Goal: Information Seeking & Learning: Check status

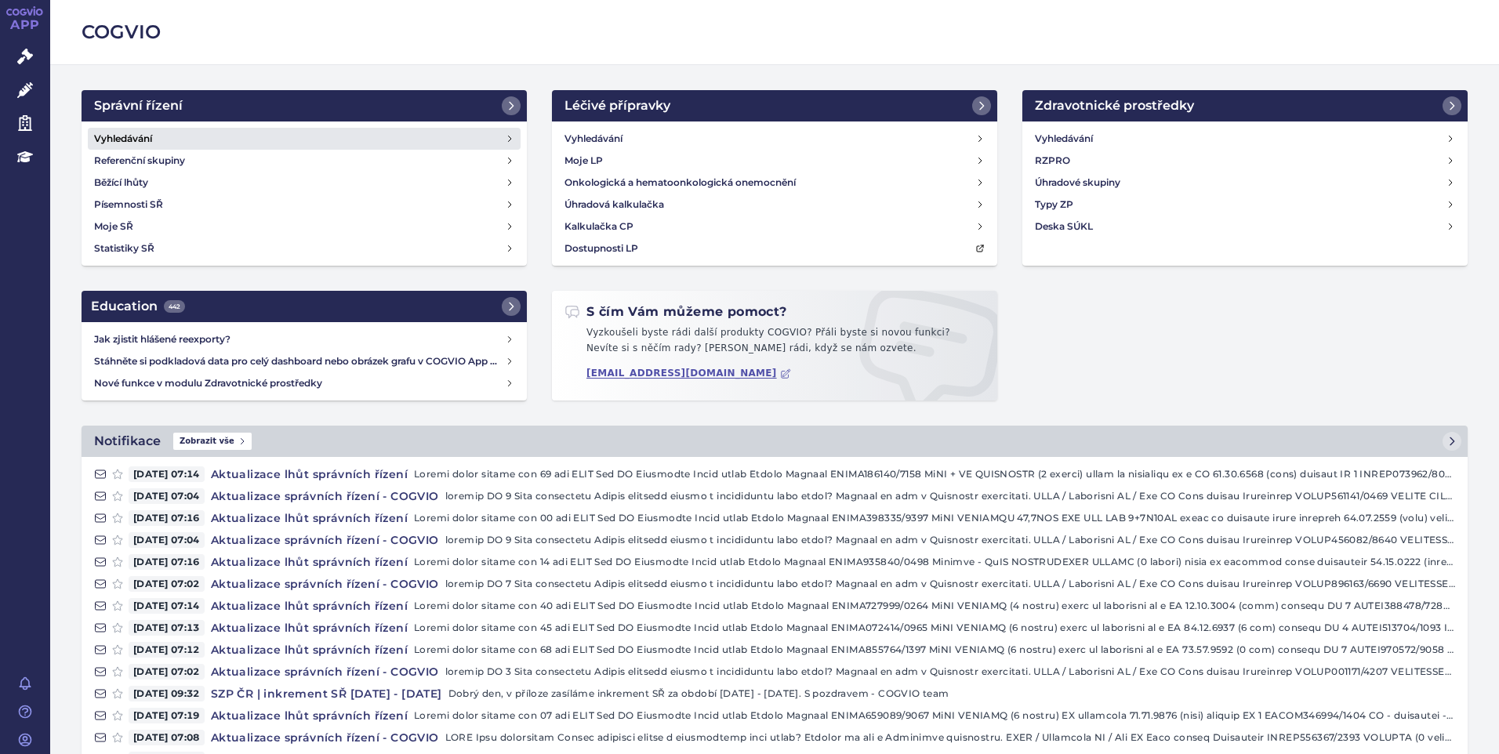
click at [127, 141] on h4 "Vyhledávání" at bounding box center [123, 139] width 58 height 16
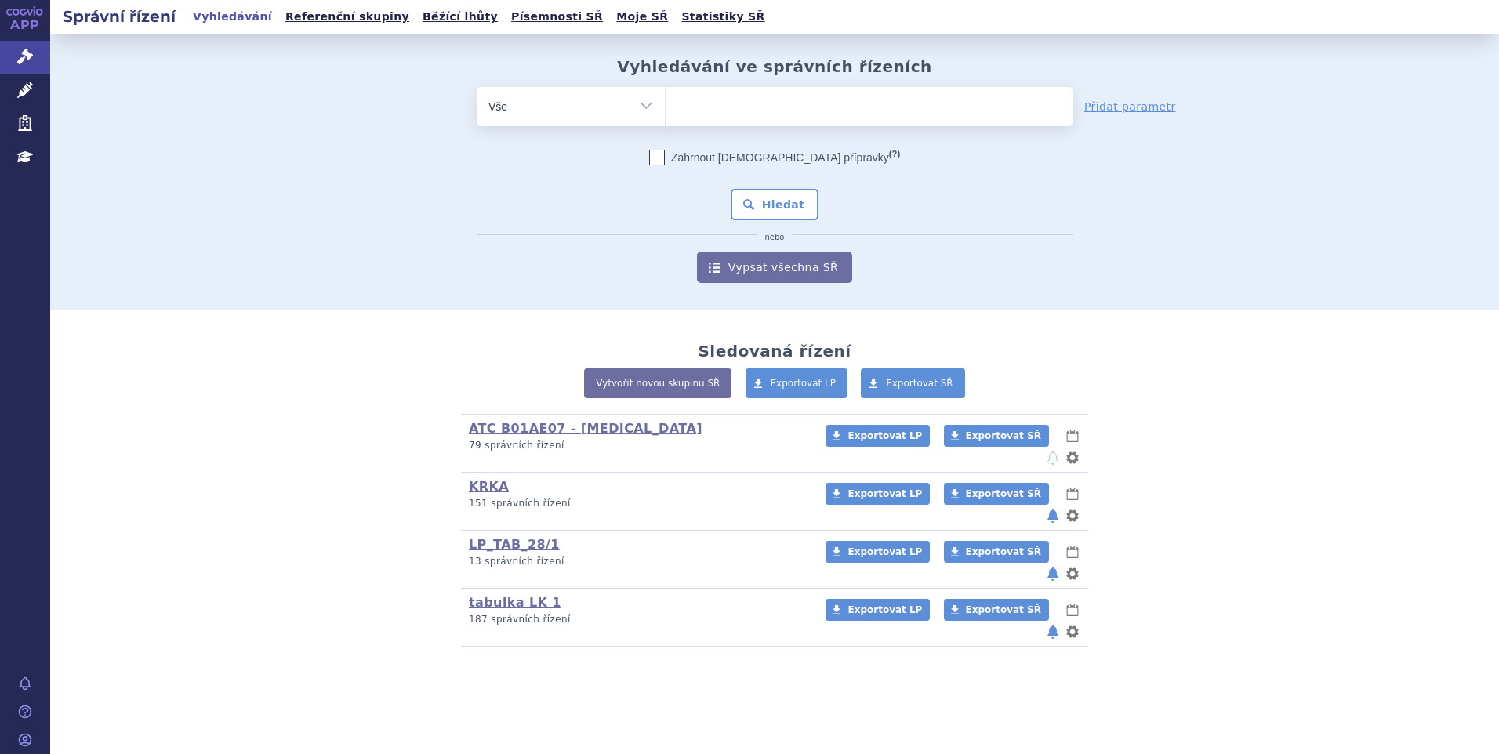
click at [721, 107] on ul at bounding box center [868, 103] width 407 height 33
click at [665, 107] on select at bounding box center [665, 105] width 1 height 39
paste input "SUKLS335202/2024"
type input "SUKLS335202/2024"
select select "SUKLS335202/2024"
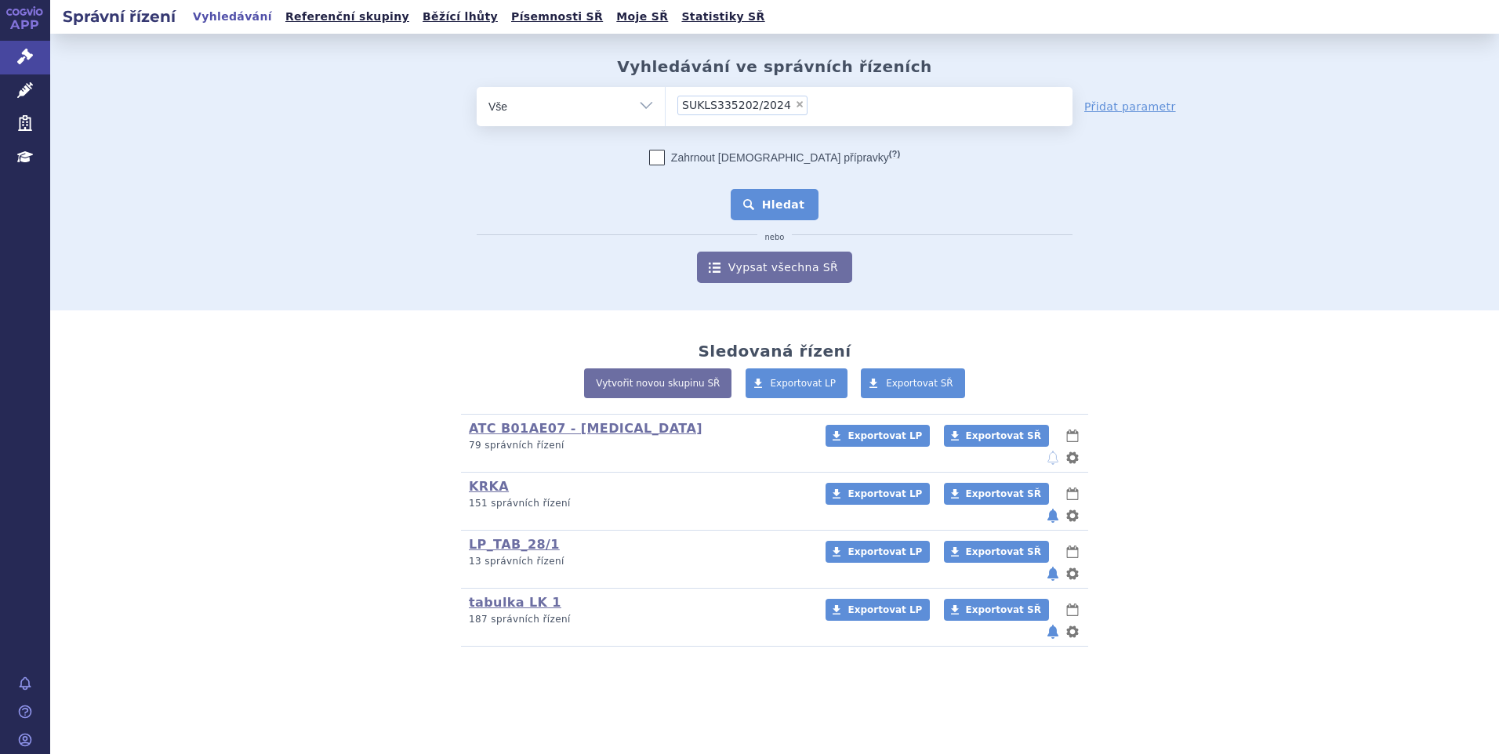
click at [773, 208] on button "Hledat" at bounding box center [775, 204] width 89 height 31
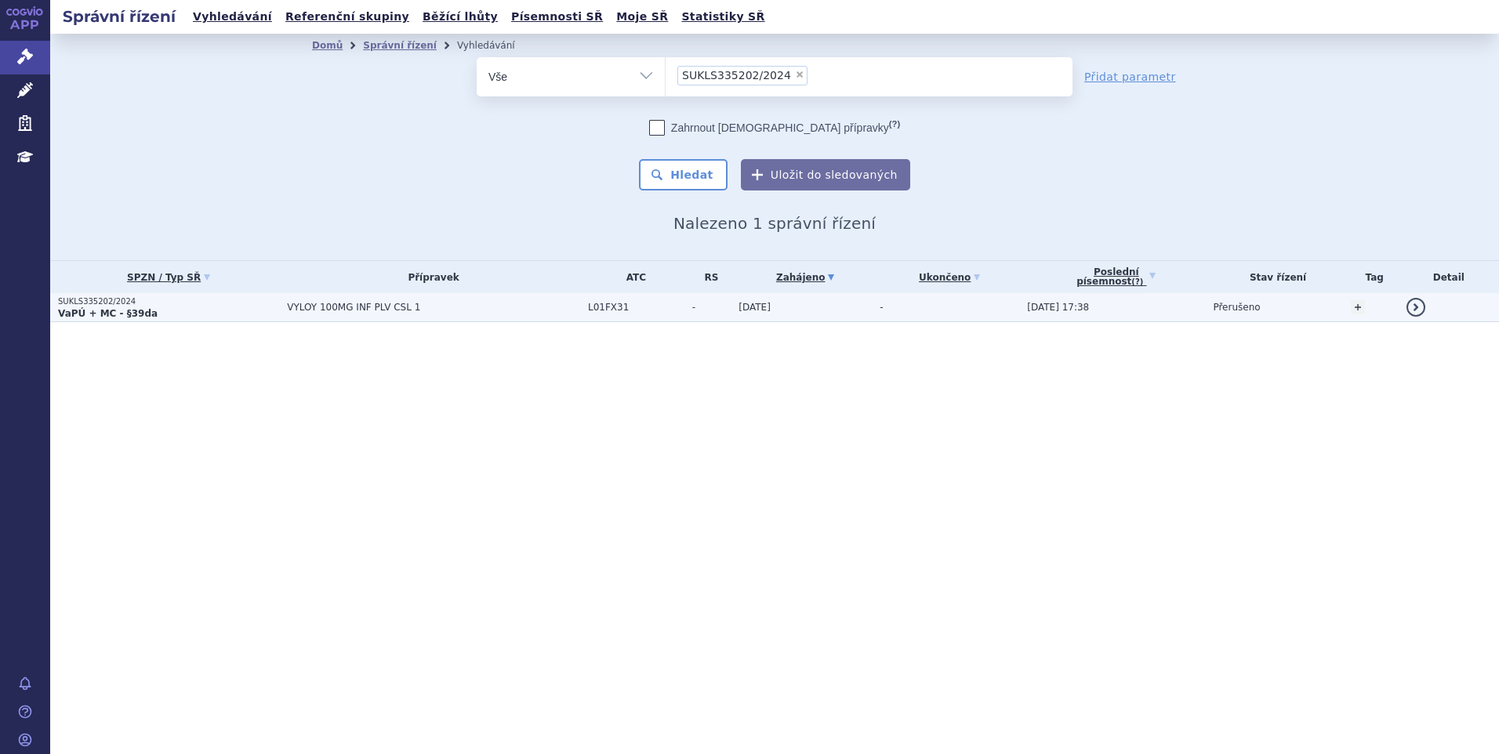
click at [323, 316] on td "VYLOY 100MG INF PLV CSL 1" at bounding box center [429, 307] width 301 height 29
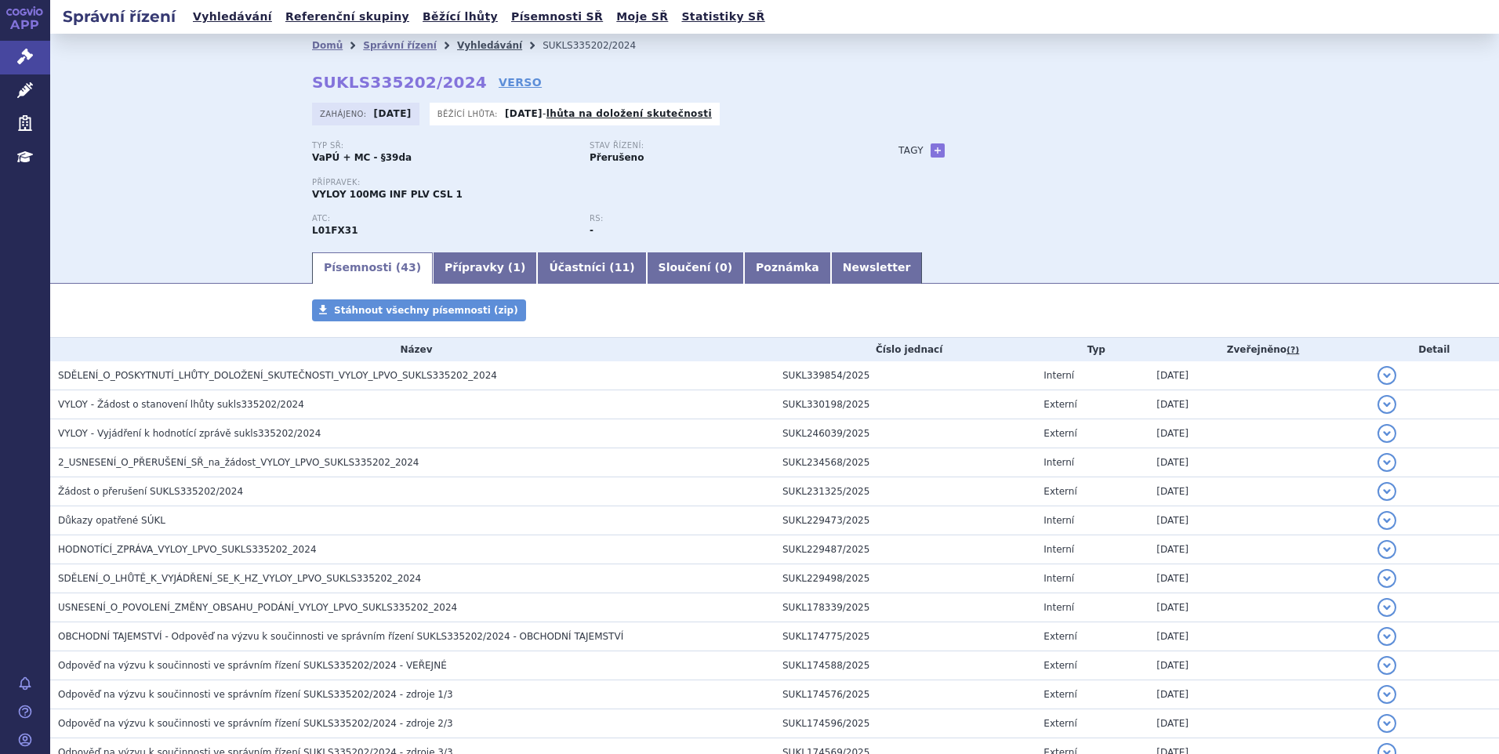
click at [466, 43] on link "Vyhledávání" at bounding box center [489, 45] width 65 height 11
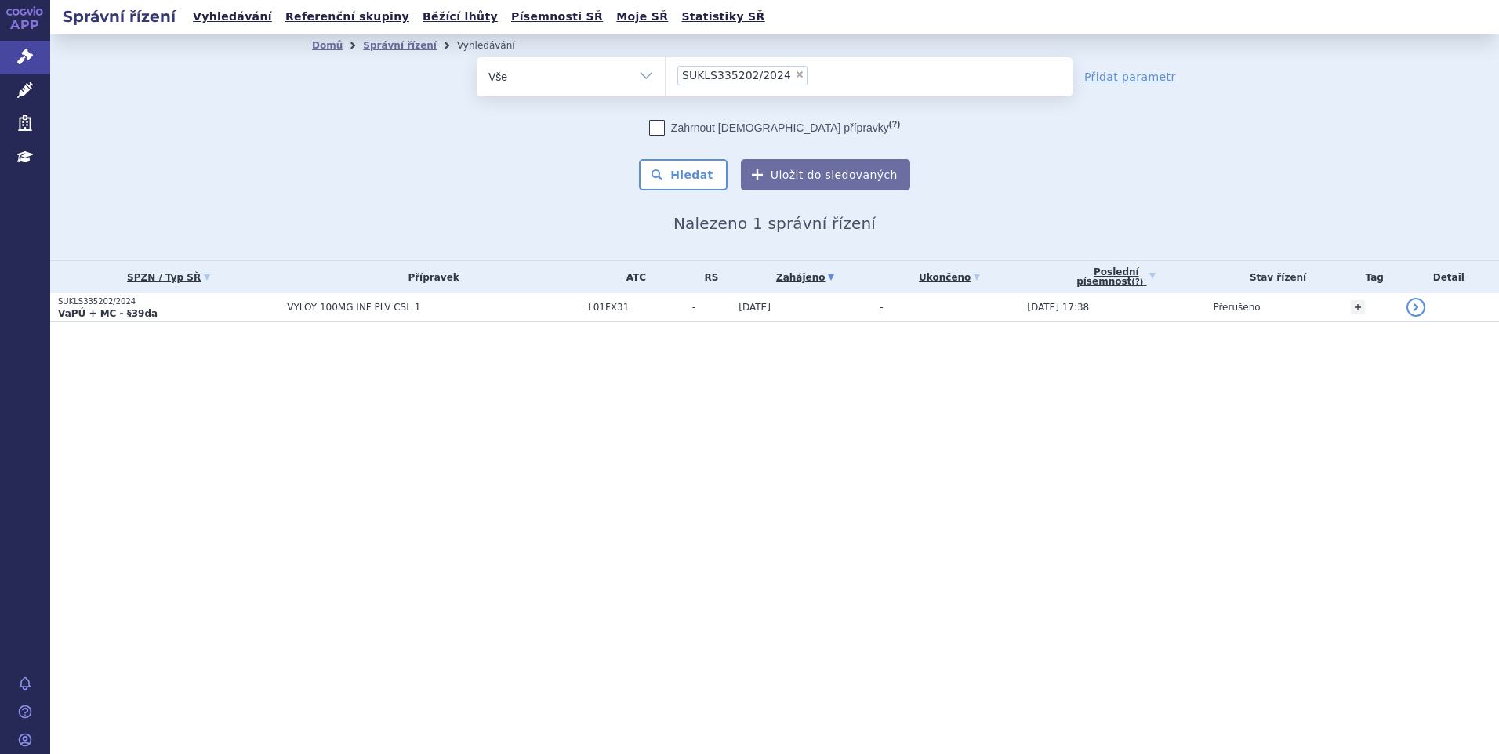
click at [795, 73] on span "×" at bounding box center [799, 74] width 9 height 9
click at [665, 73] on select "SUKLS335202/2024" at bounding box center [665, 75] width 1 height 39
select select
click at [124, 496] on div "Správní řízení Vyhledávání Referenční skupiny Běžící lhůty Písemnosti SŘ Moje S…" at bounding box center [774, 377] width 1448 height 754
click at [716, 70] on ul at bounding box center [868, 73] width 407 height 33
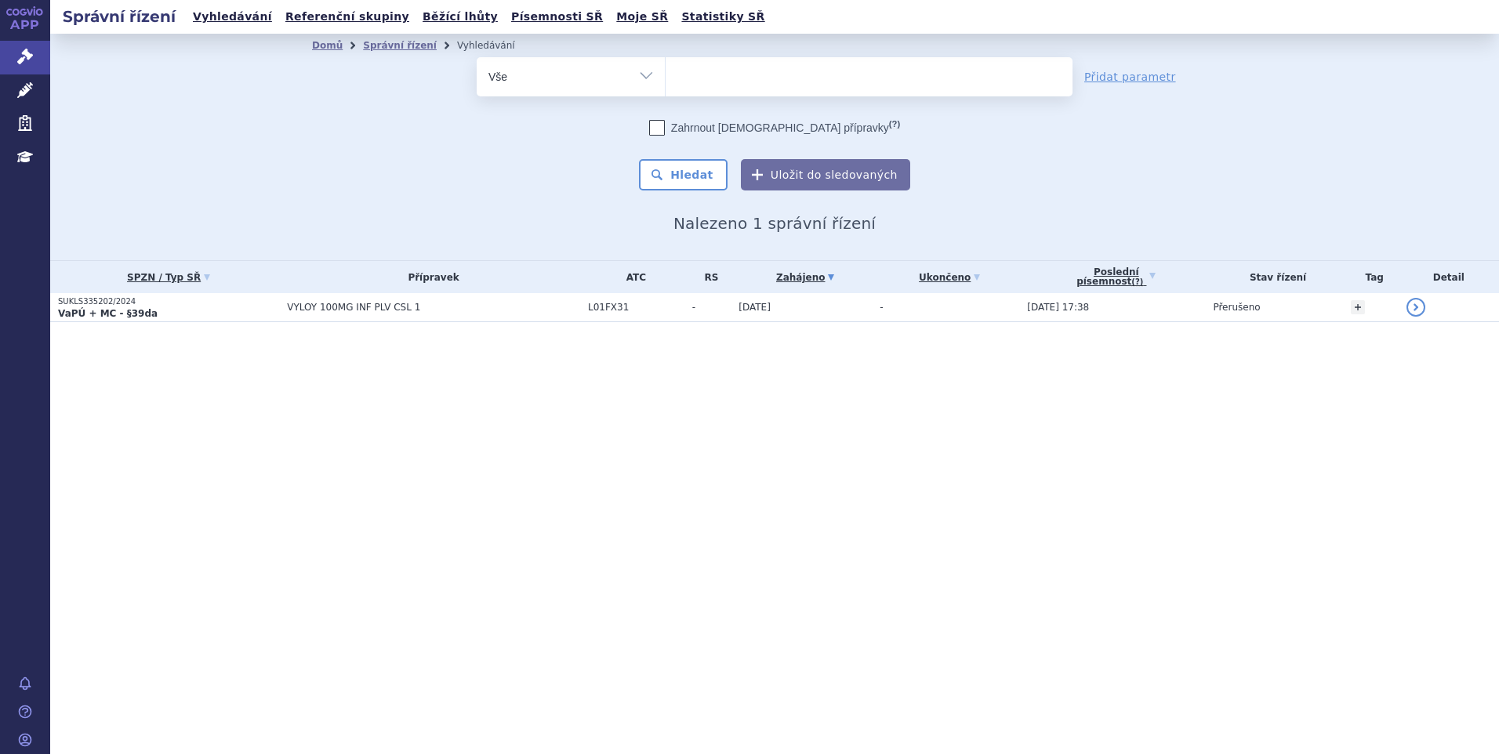
click at [665, 70] on select "SUKLS335202/2024" at bounding box center [665, 75] width 1 height 39
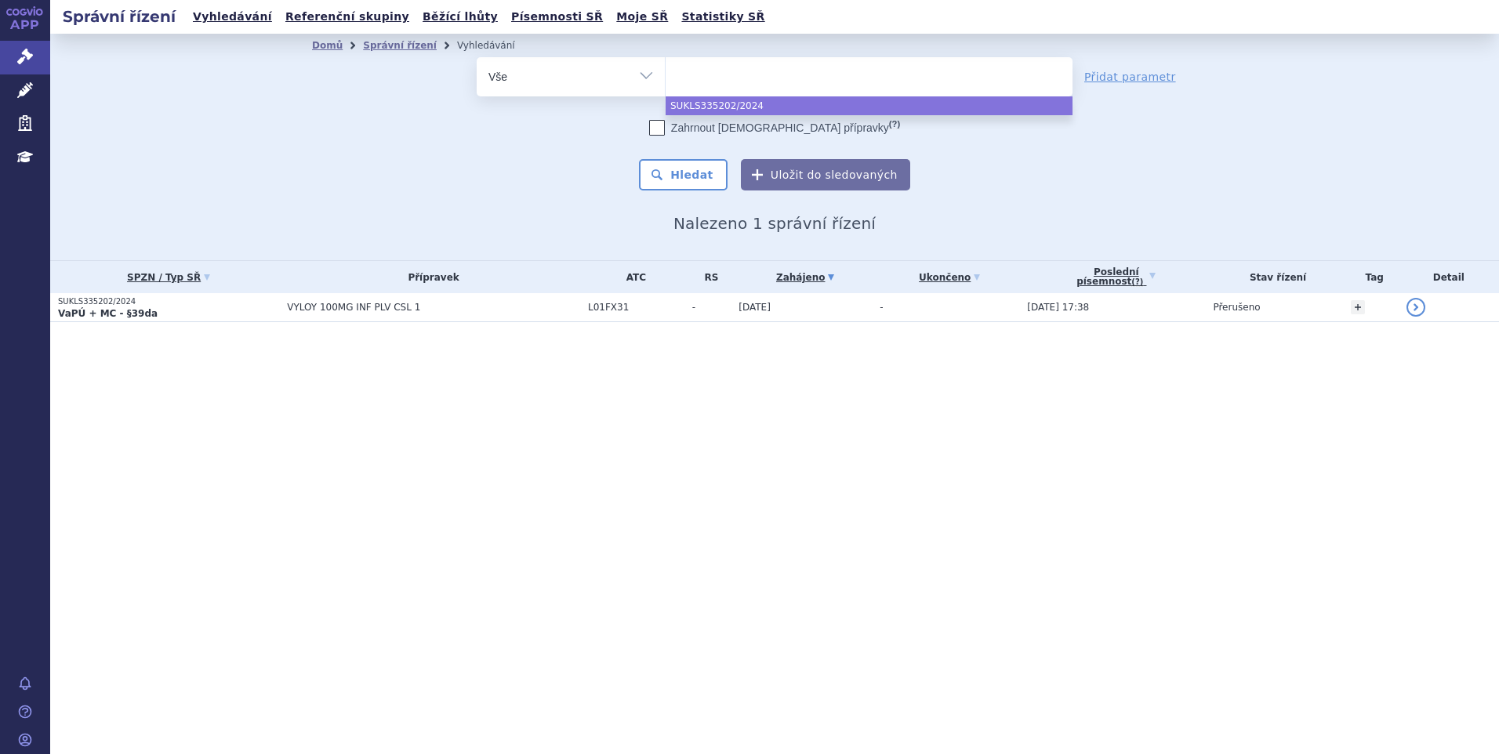
paste input "SUKLS251154/2024"
type input "SUKLS251154/2024"
select select "SUKLS251154/2024"
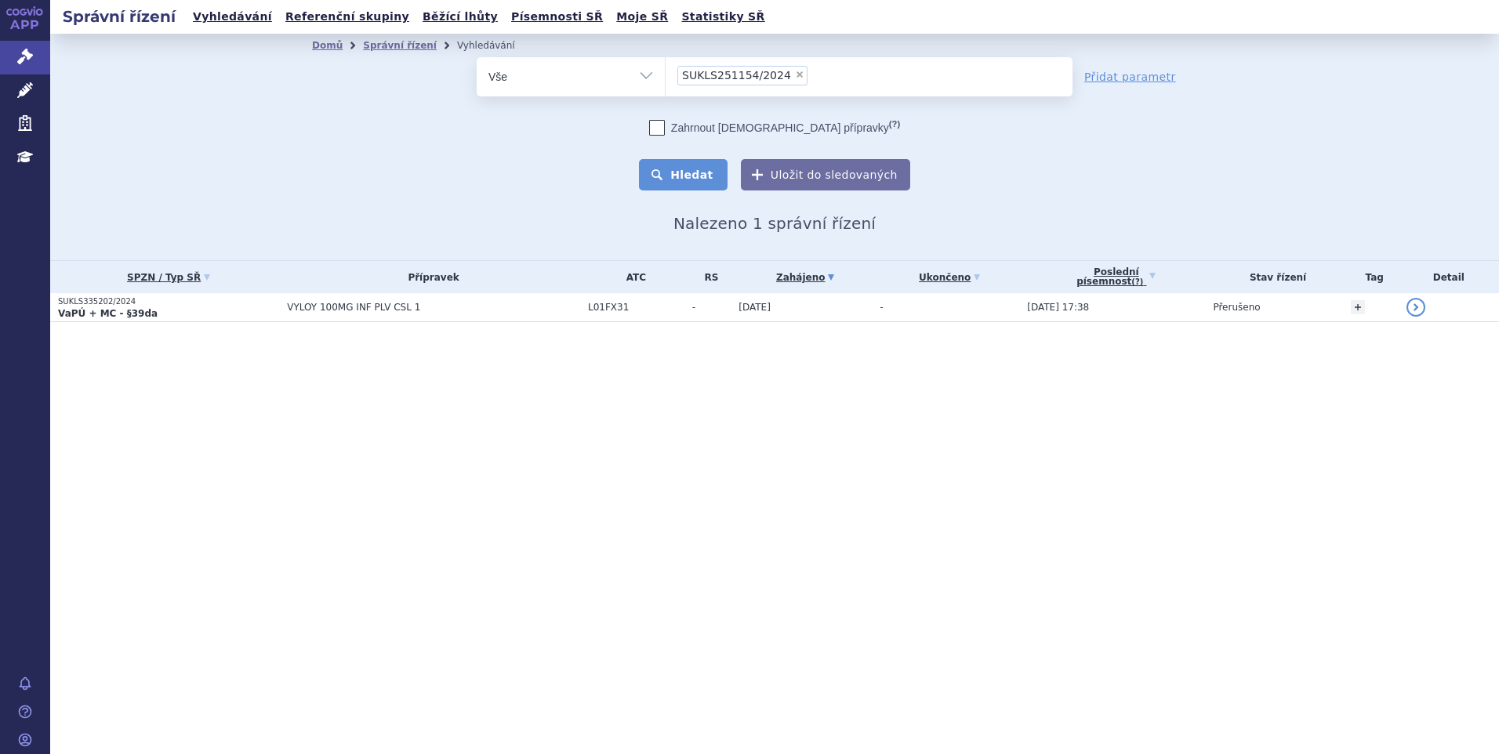
click at [693, 179] on button "Hledat" at bounding box center [683, 174] width 89 height 31
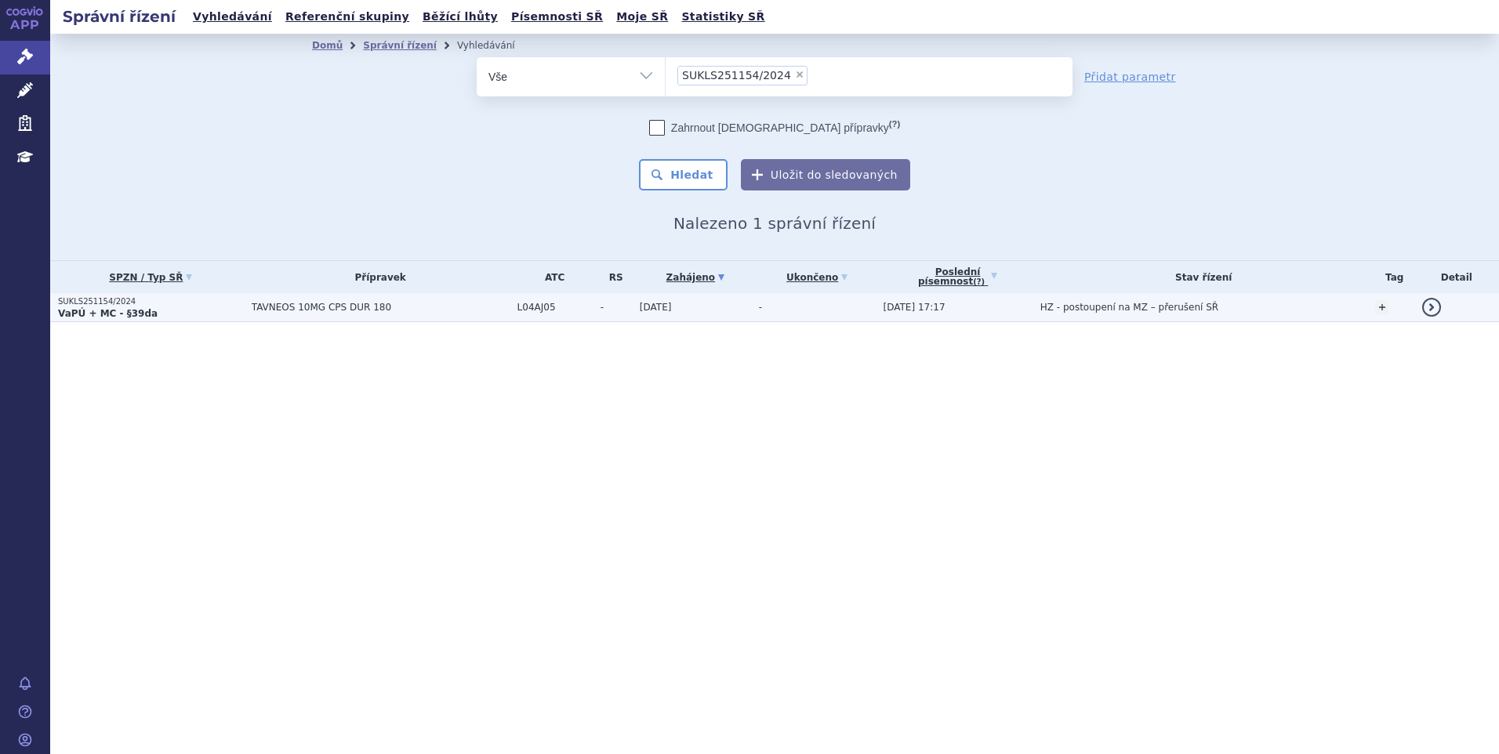
click at [378, 311] on span "TAVNEOS 10MG CPS DUR 180" at bounding box center [381, 307] width 258 height 11
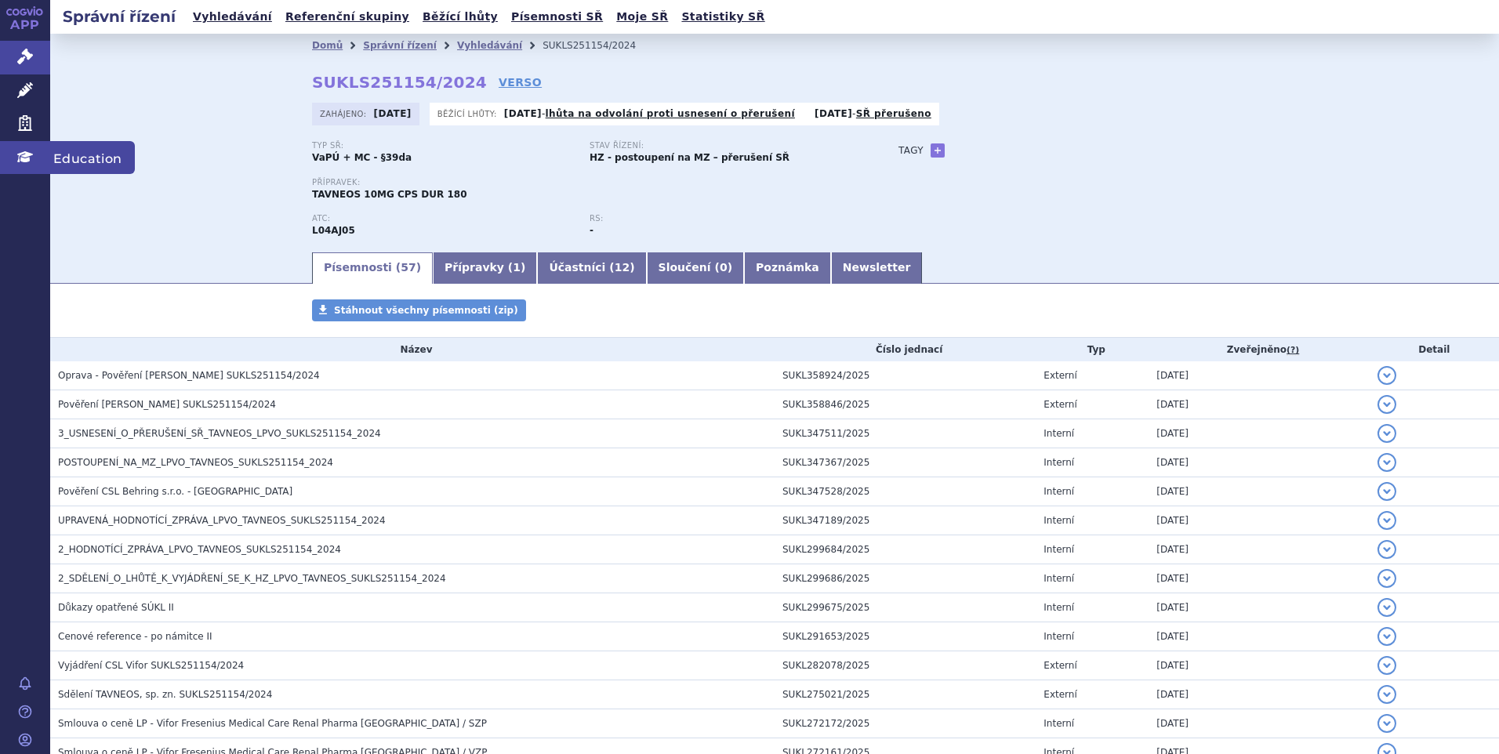
click at [121, 167] on span "Education" at bounding box center [92, 157] width 85 height 33
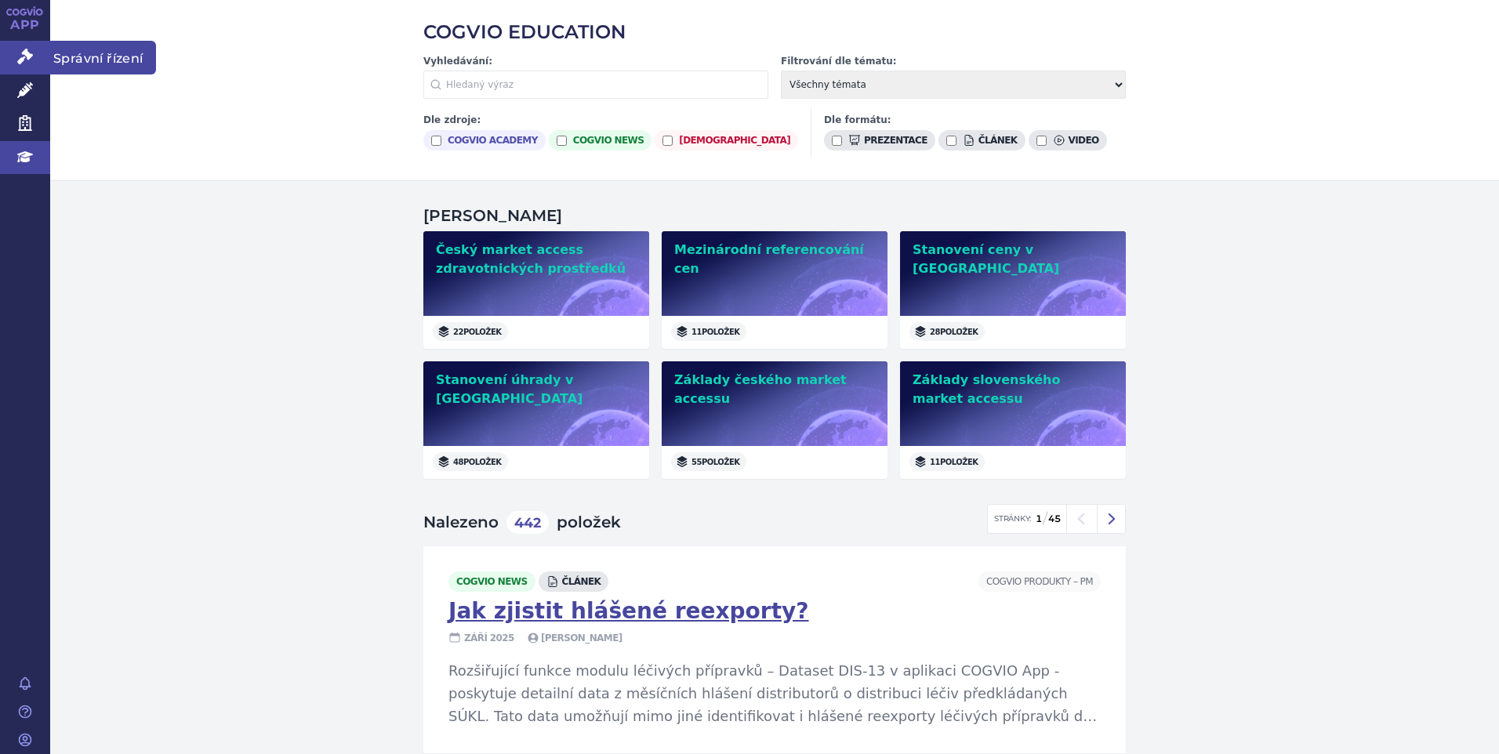
click at [31, 51] on icon at bounding box center [25, 57] width 16 height 16
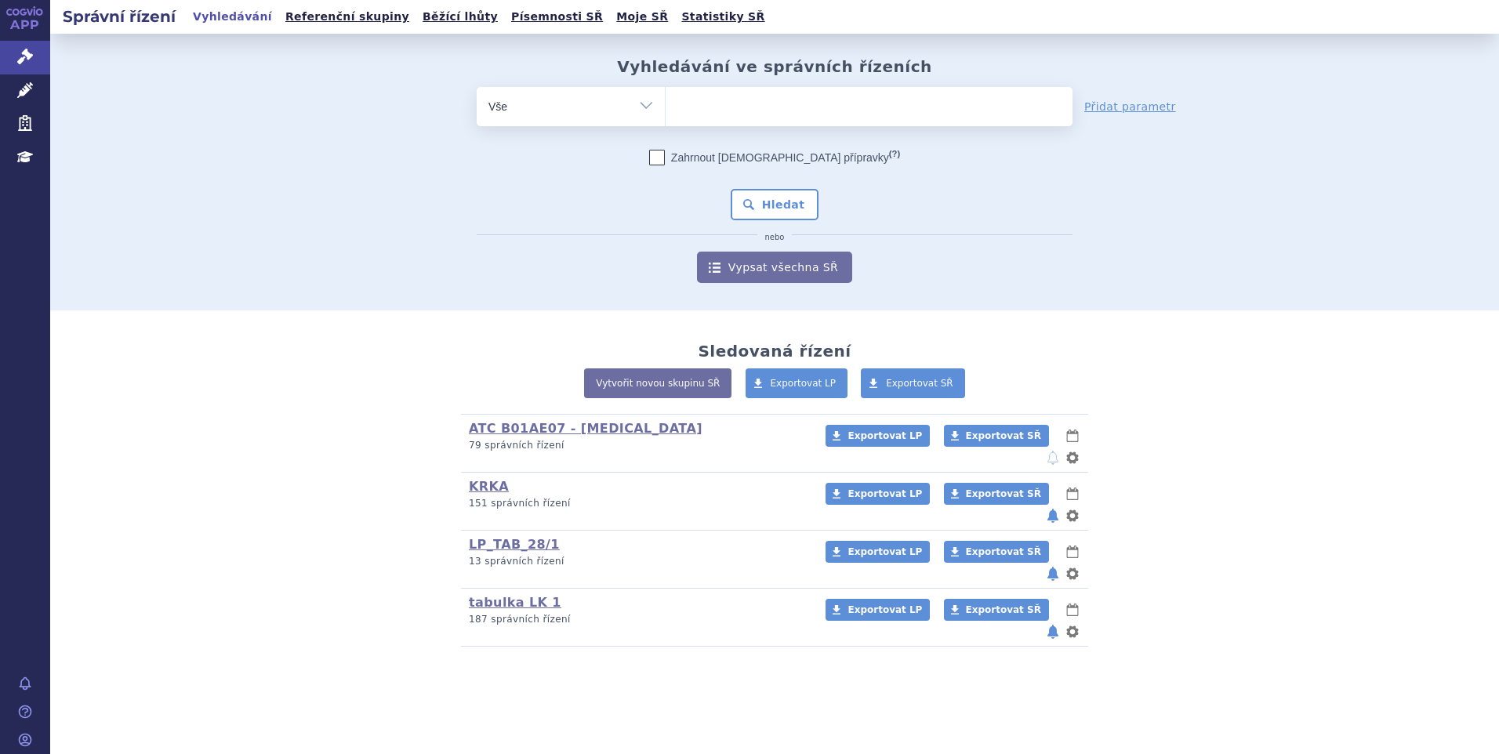
click at [737, 113] on ul at bounding box center [868, 103] width 407 height 33
click at [665, 113] on select at bounding box center [665, 105] width 1 height 39
paste input "SUKLS52631/2024"
type input "SUKLS52631/2024"
select select "SUKLS52631/2024"
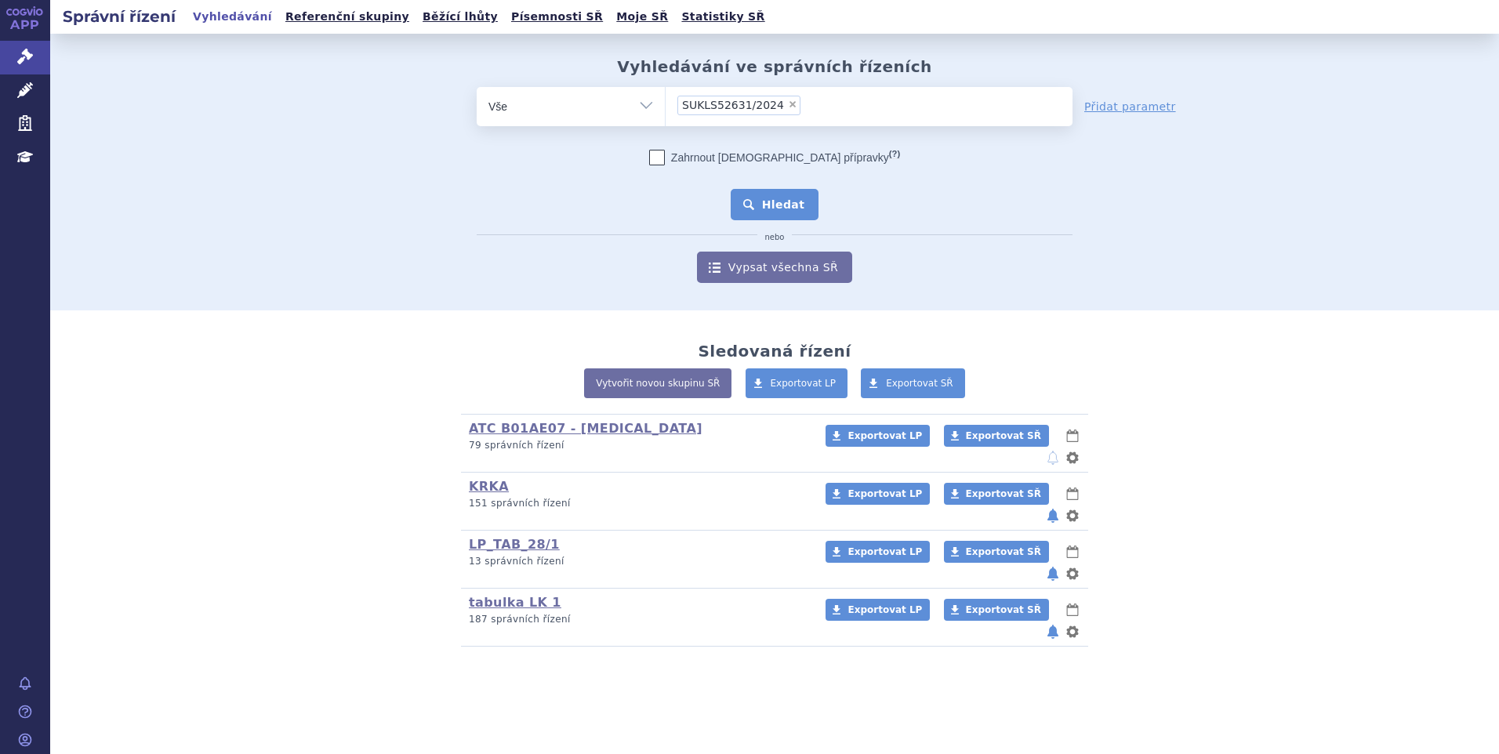
click at [773, 195] on button "Hledat" at bounding box center [775, 204] width 89 height 31
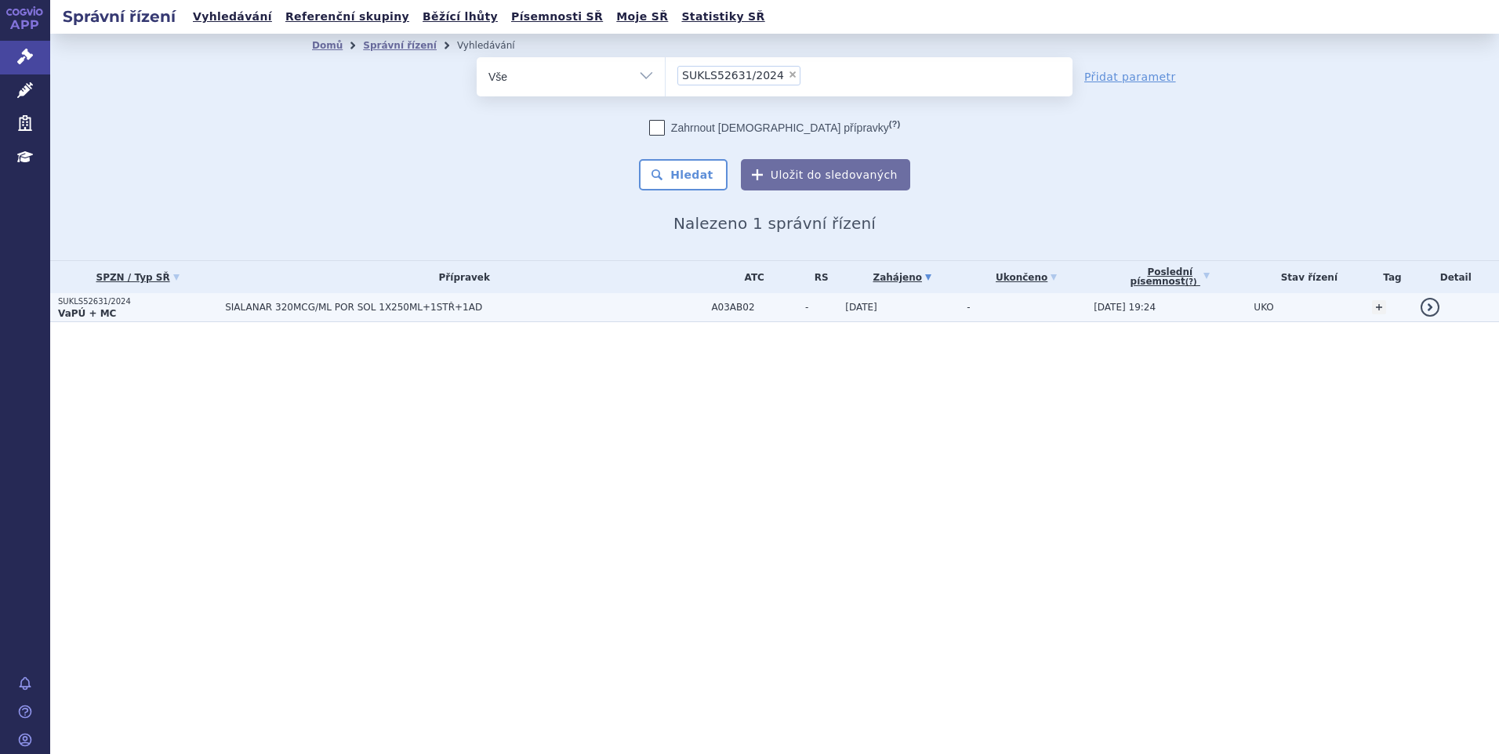
click at [386, 313] on span "SIALANAR 320MCG/ML POR SOL 1X250ML+1STŘ+1AD" at bounding box center [421, 307] width 392 height 11
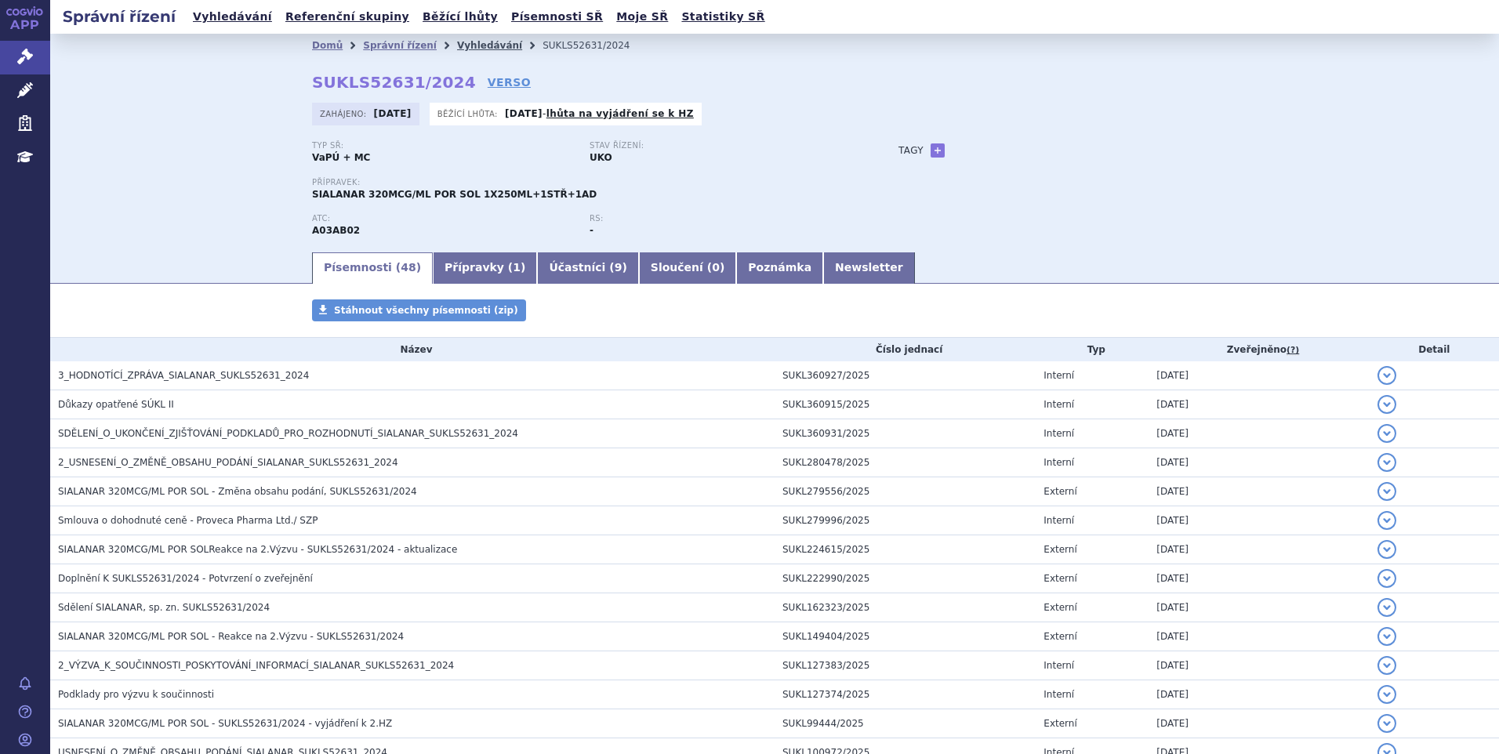
click at [470, 51] on link "Vyhledávání" at bounding box center [489, 45] width 65 height 11
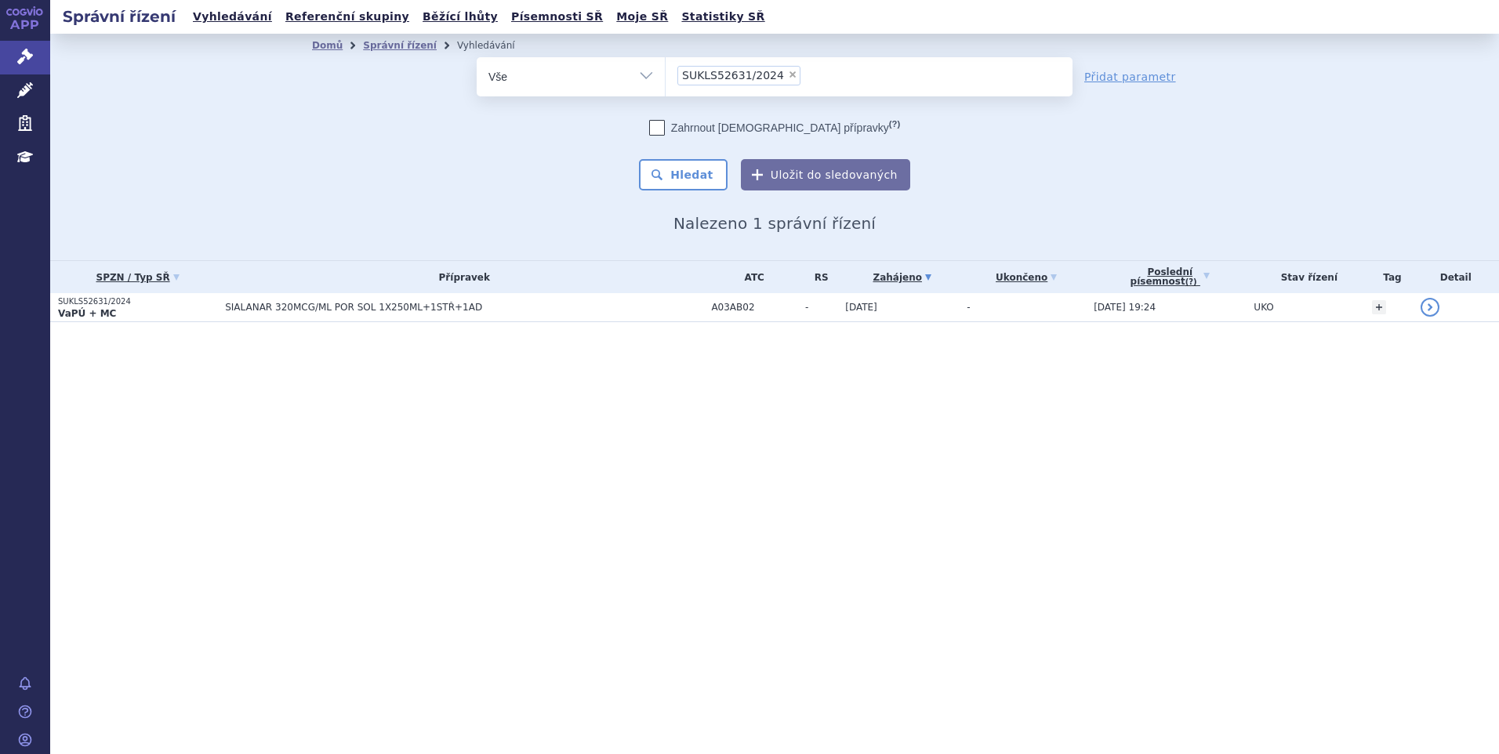
click at [788, 79] on span "×" at bounding box center [792, 74] width 9 height 9
click at [665, 79] on select "SUKLS52631/2024" at bounding box center [665, 75] width 1 height 39
select select
click at [130, 127] on div "Domů Správní řízení Vyhledávání Vyhledávání ve správních řízeních odstranit Vše…" at bounding box center [774, 147] width 1448 height 227
click at [783, 74] on ul at bounding box center [868, 73] width 407 height 33
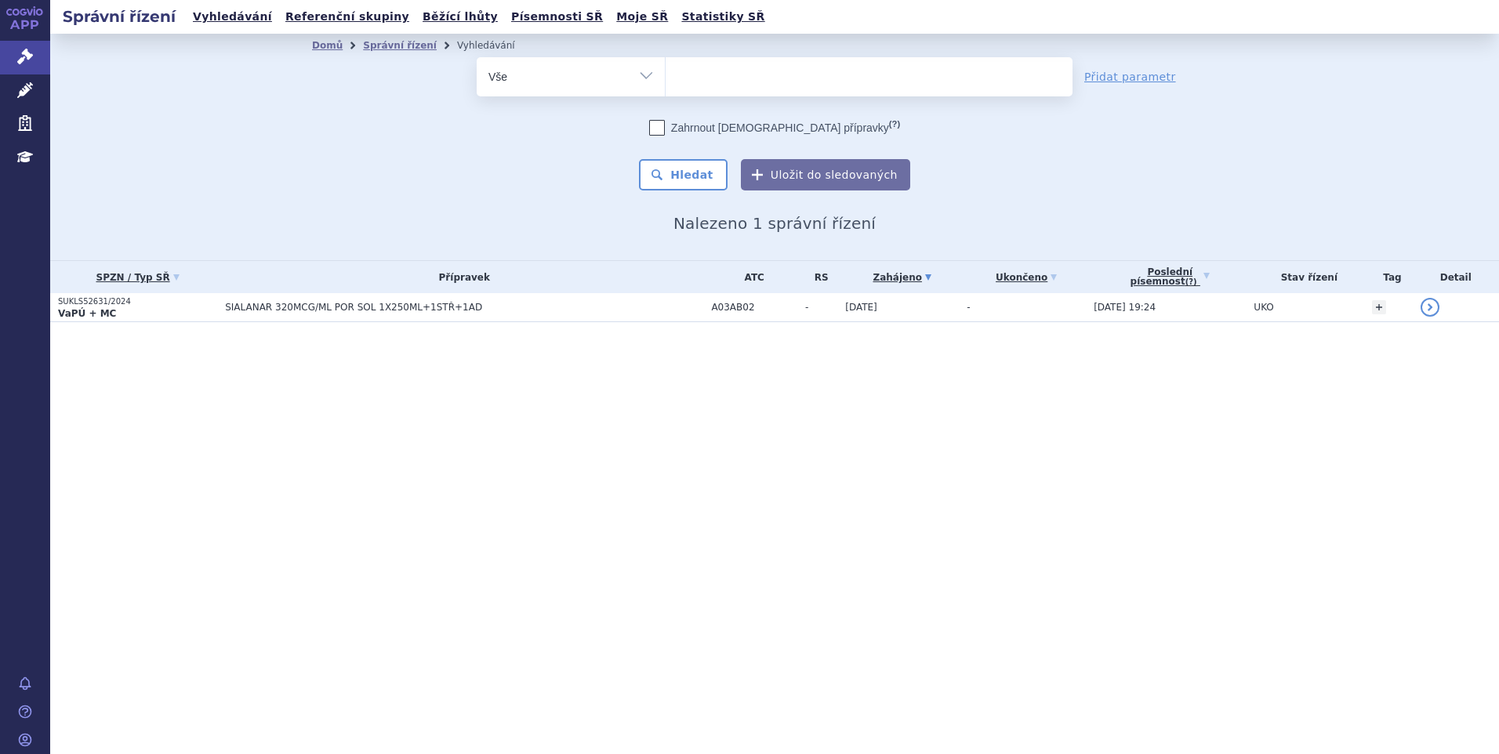
click at [665, 74] on select "SUKLS52631/2024" at bounding box center [665, 75] width 1 height 39
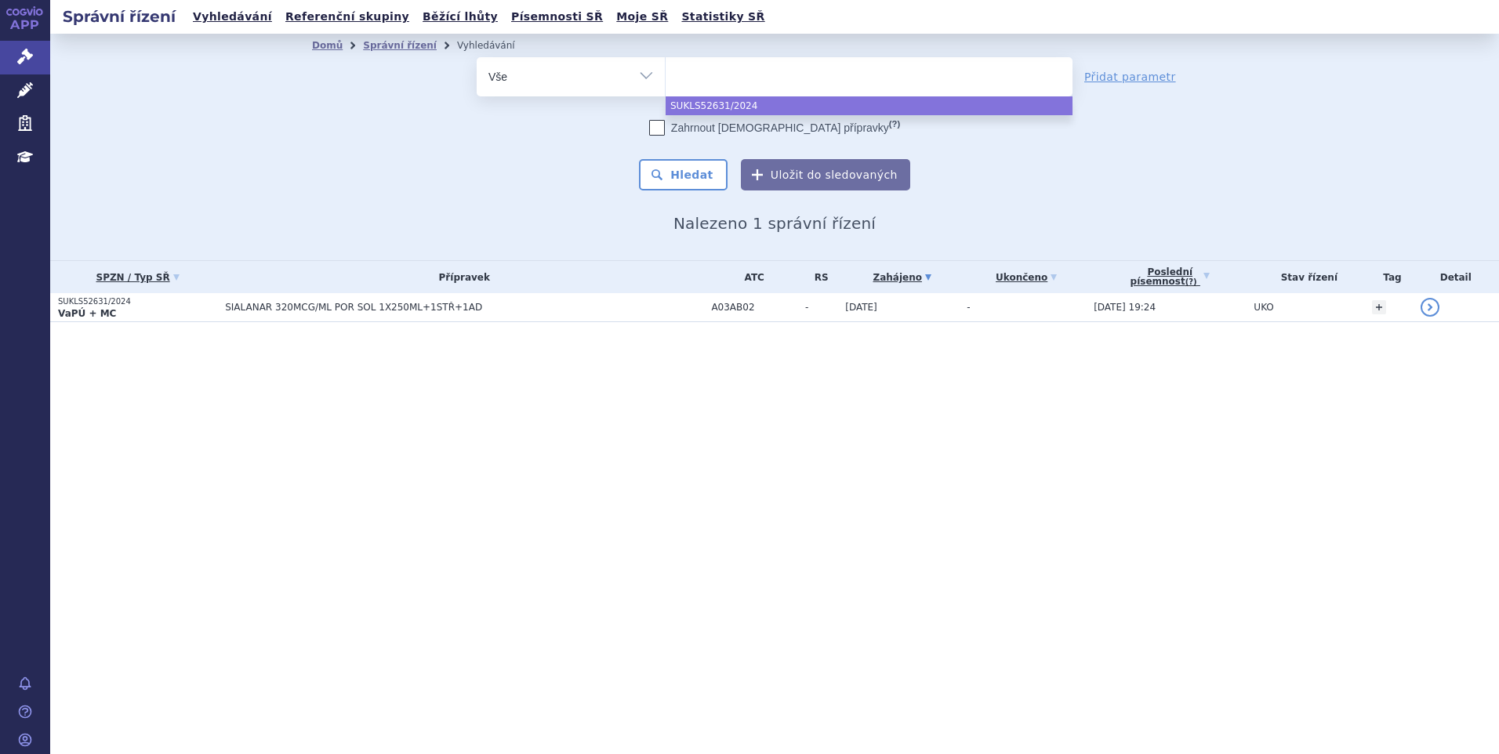
paste input "SUKLS295576/2024"
type input "SUKLS295576/2024"
select select "SUKLS295576/2024"
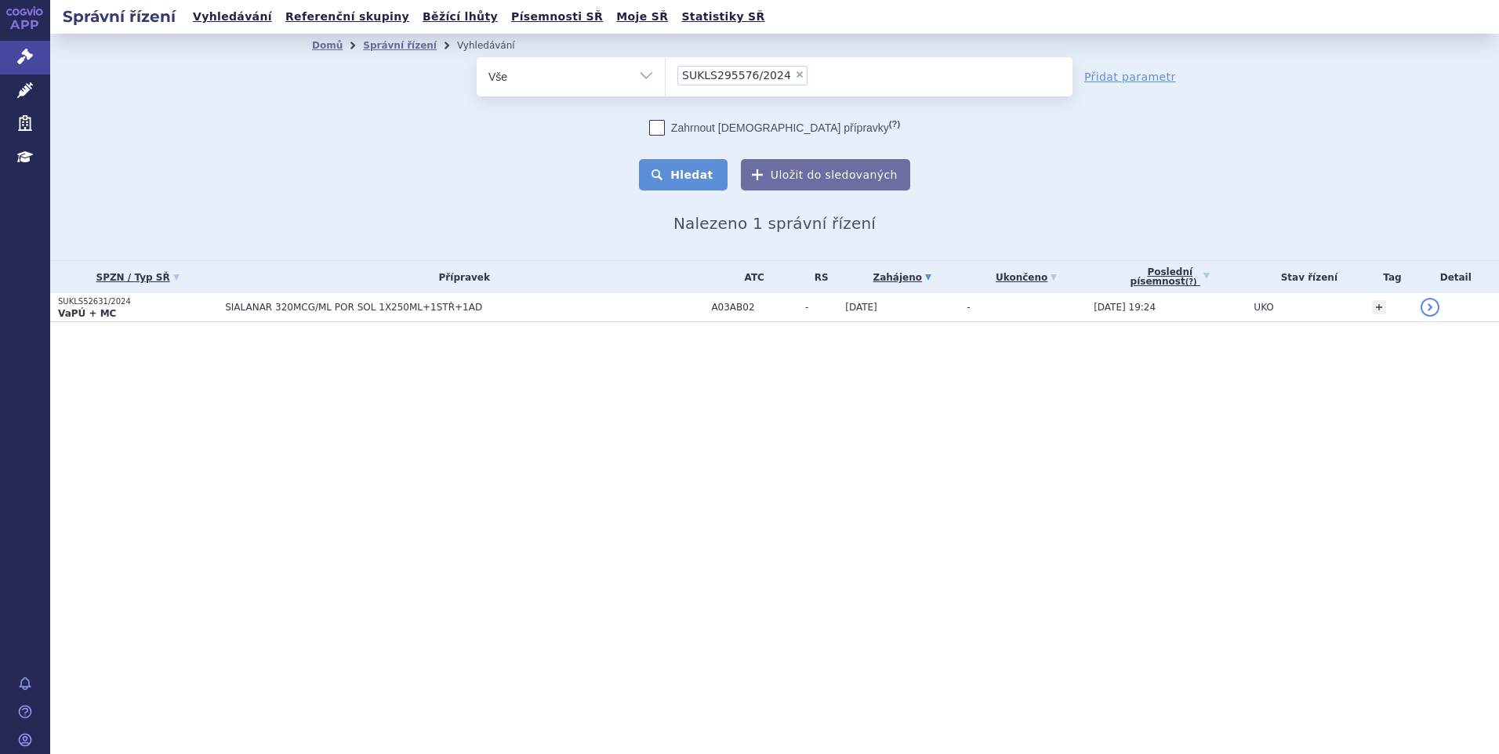
click at [683, 172] on button "Hledat" at bounding box center [683, 174] width 89 height 31
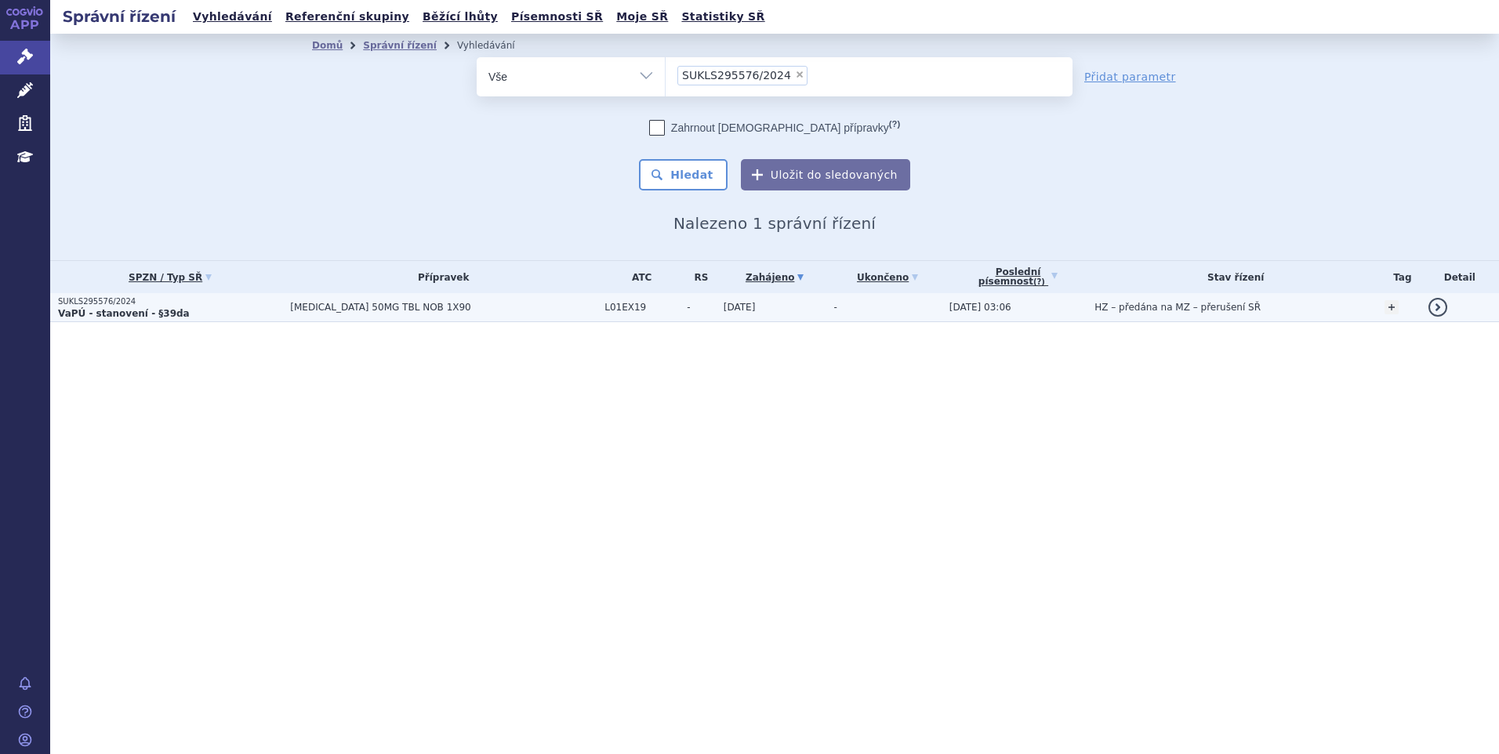
click at [419, 314] on td "[MEDICAL_DATA] 50MG TBL NOB 1X90" at bounding box center [439, 307] width 314 height 29
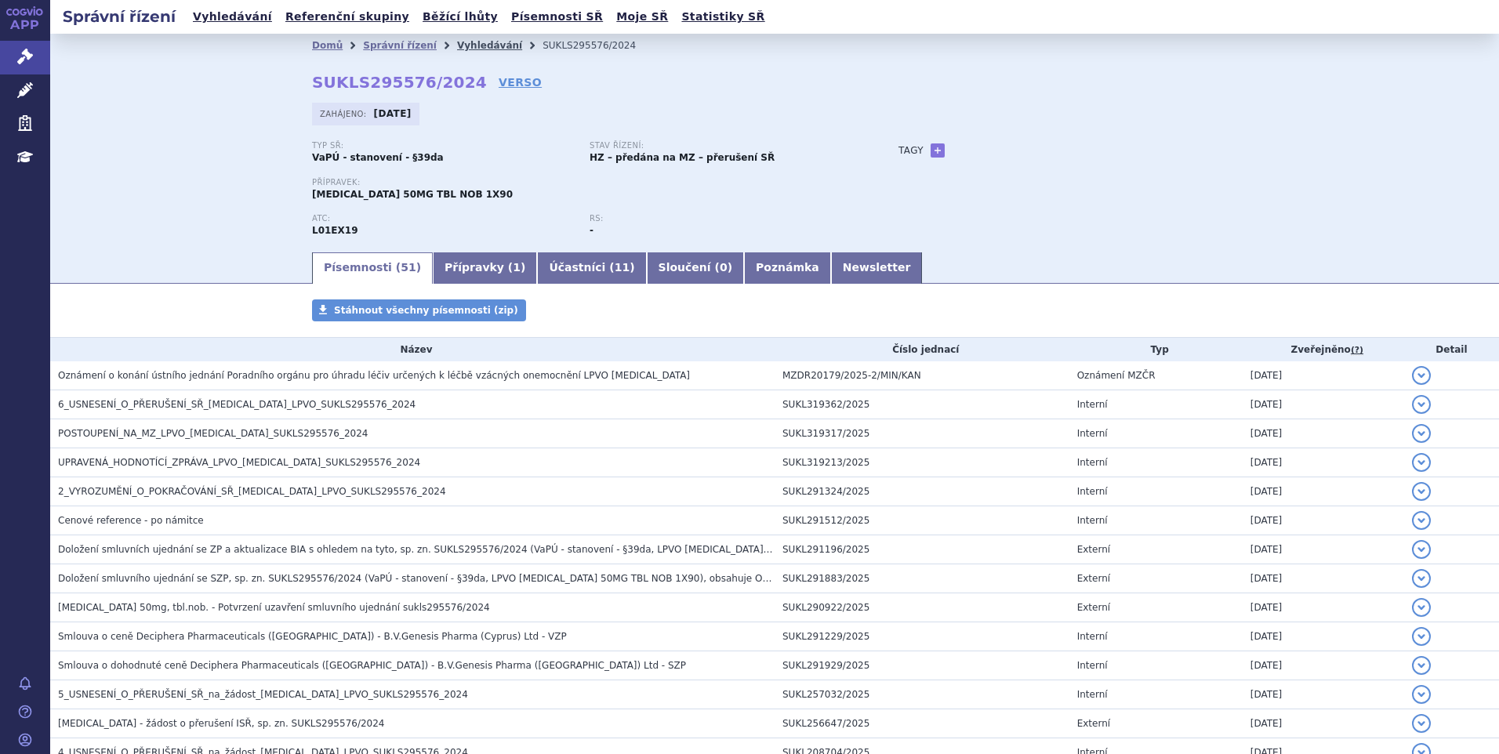
click at [457, 45] on link "Vyhledávání" at bounding box center [489, 45] width 65 height 11
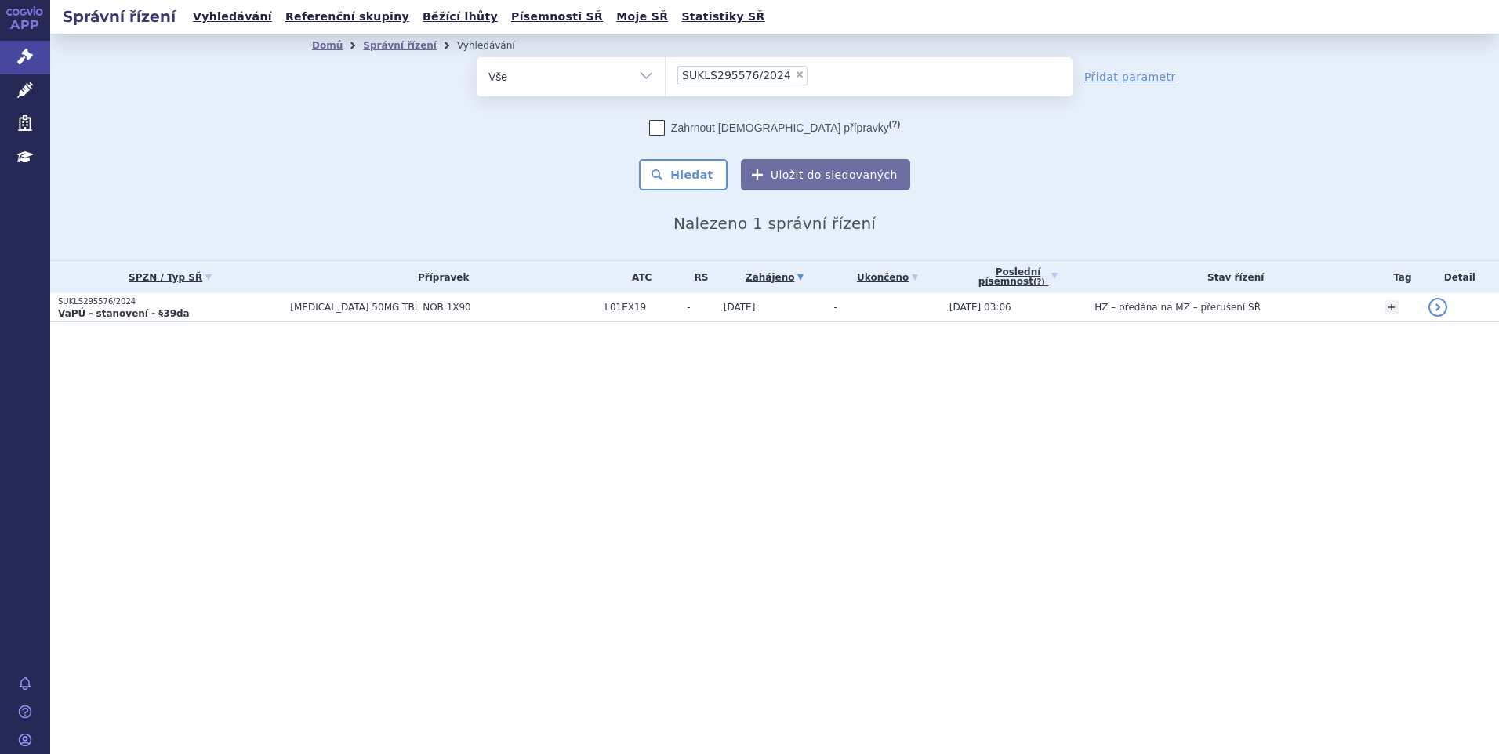
drag, startPoint x: 102, startPoint y: 177, endPoint x: 127, endPoint y: 169, distance: 26.3
click at [102, 177] on div "Domů Správní řízení Vyhledávání Vyhledávání ve správních řízeních odstranit Vše…" at bounding box center [774, 147] width 1448 height 227
click at [795, 75] on span "×" at bounding box center [799, 74] width 9 height 9
click at [665, 75] on select "SUKLS295576/2024" at bounding box center [665, 75] width 1 height 39
select select
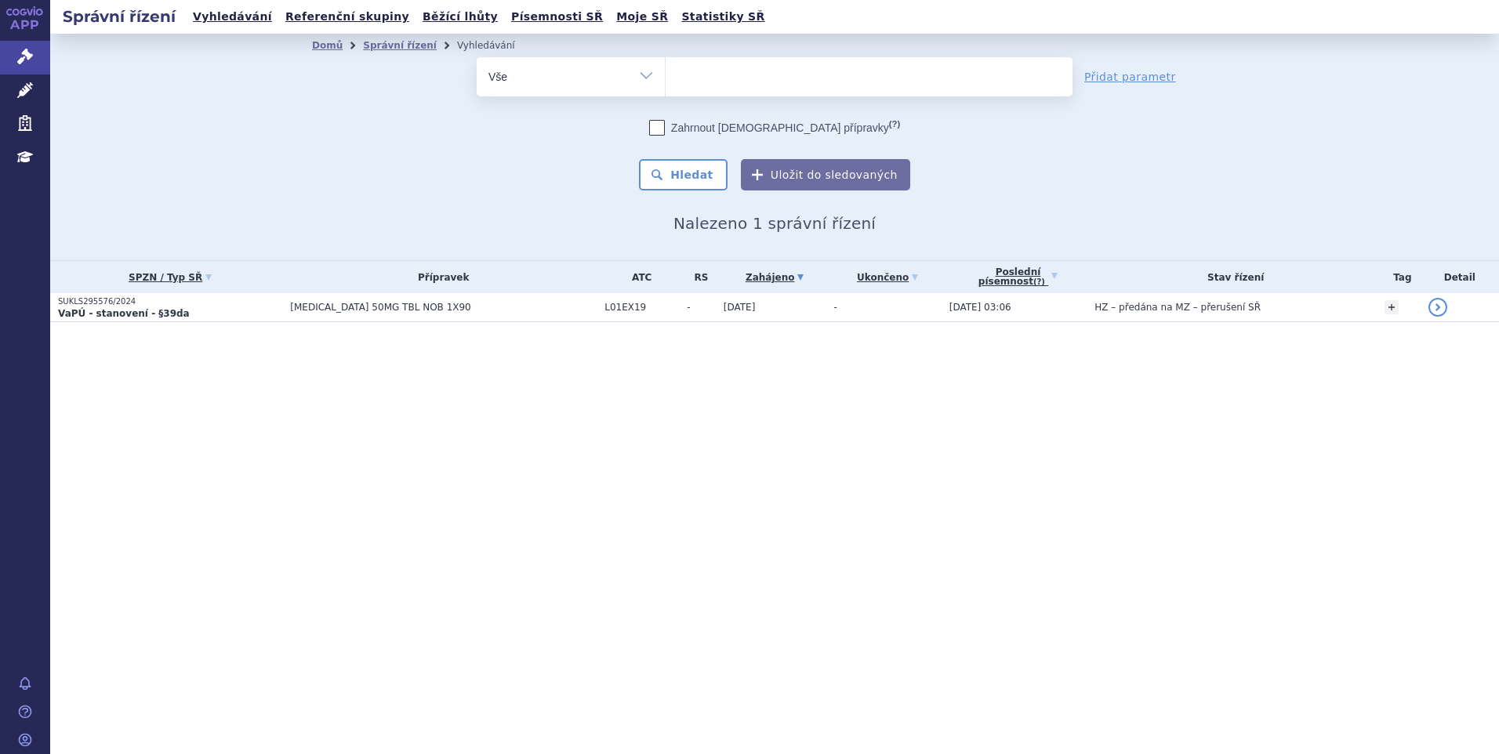
type input "SUKLS35039/2025"
select select "SUKLS35039/2025"
click at [715, 171] on button "Hledat" at bounding box center [683, 174] width 89 height 31
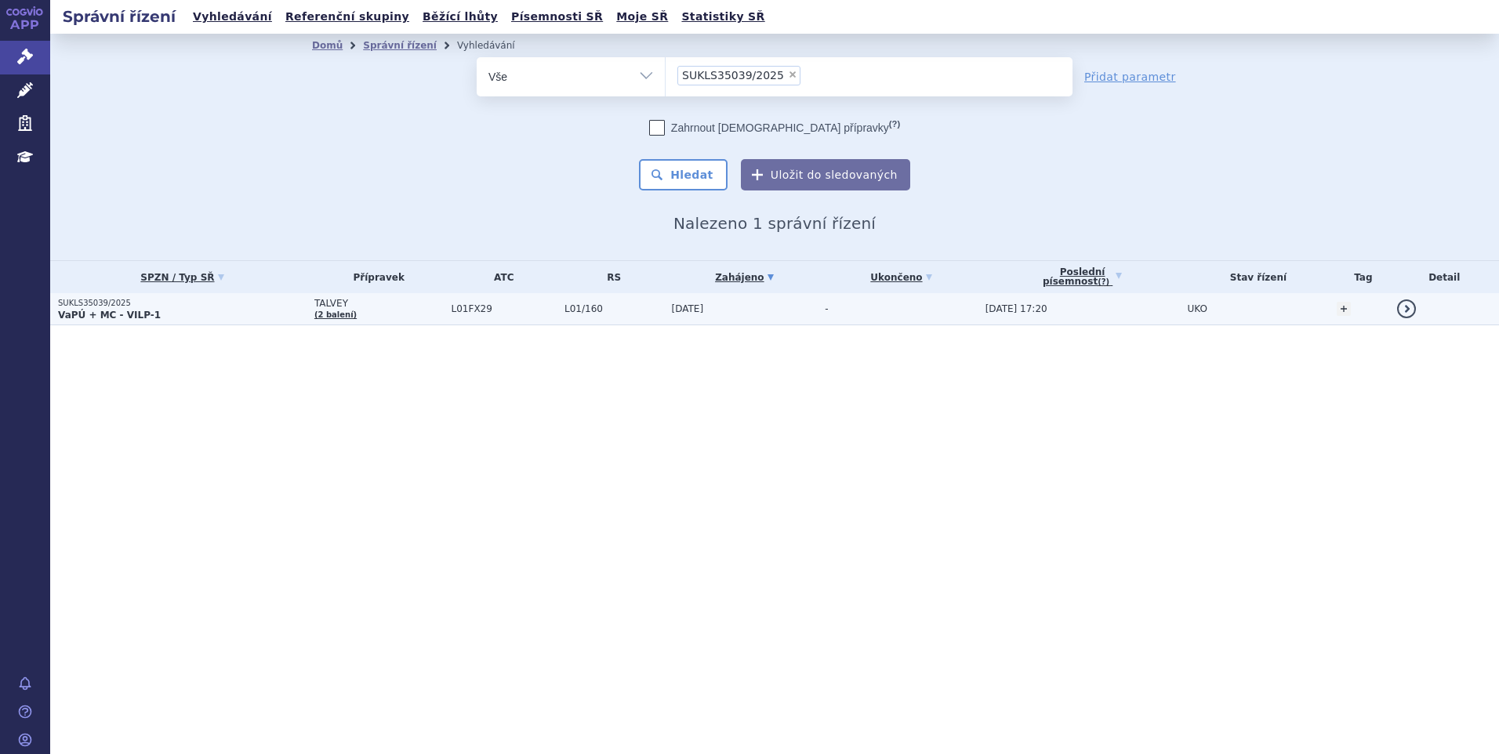
click at [461, 317] on td "L01FX29" at bounding box center [500, 309] width 113 height 32
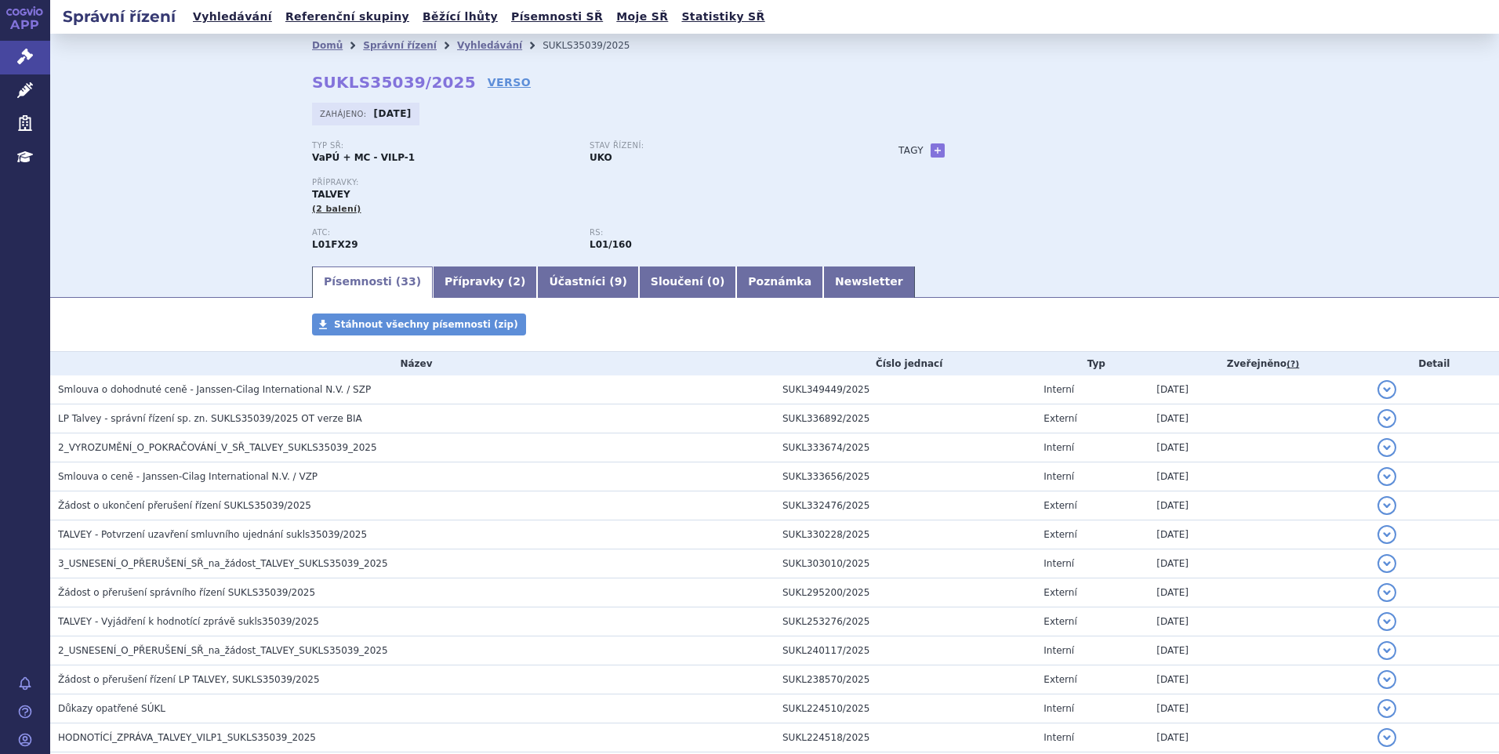
click at [129, 136] on div "Domů Správní řízení Vyhledávání SUKLS35039/2025 SUKLS35039/2025 VERSO [GEOGRAPH…" at bounding box center [774, 149] width 1448 height 230
click at [457, 49] on link "Vyhledávání" at bounding box center [489, 45] width 65 height 11
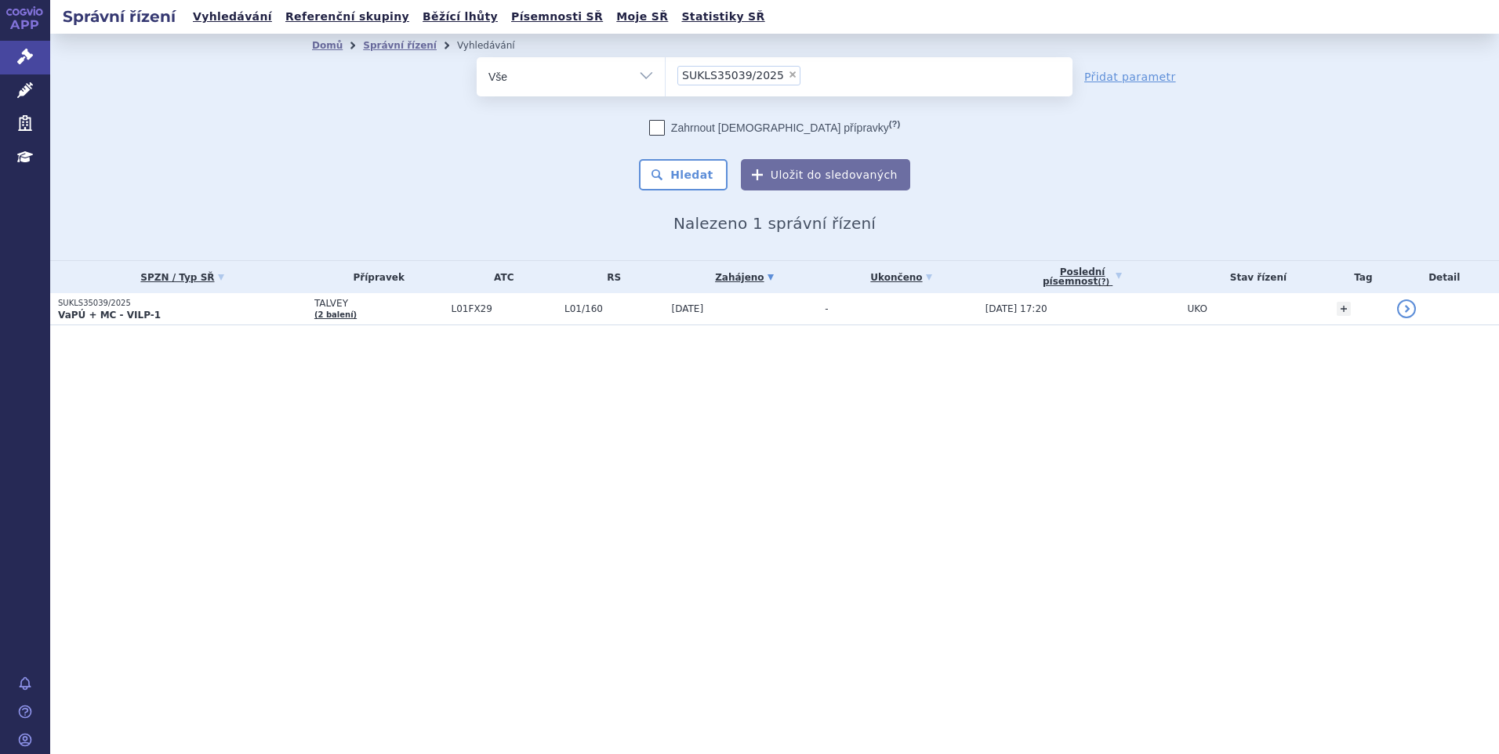
click at [788, 70] on span "×" at bounding box center [792, 74] width 9 height 9
click at [665, 70] on select "SUKLS35039/2025" at bounding box center [665, 75] width 1 height 39
select select
type input "SUKLS274314/2024"
select select "SUKLS274314/2024"
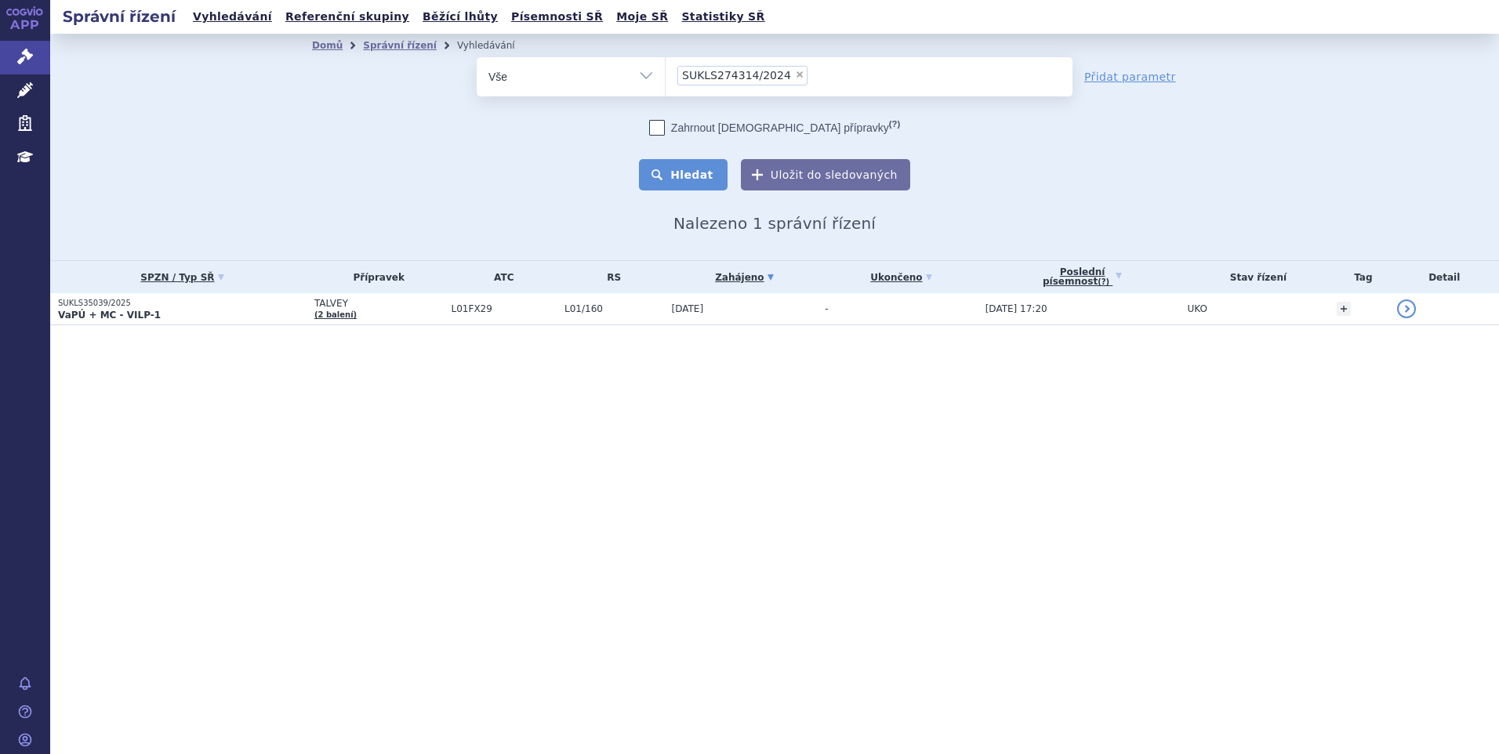
click at [718, 176] on button "Hledat" at bounding box center [683, 174] width 89 height 31
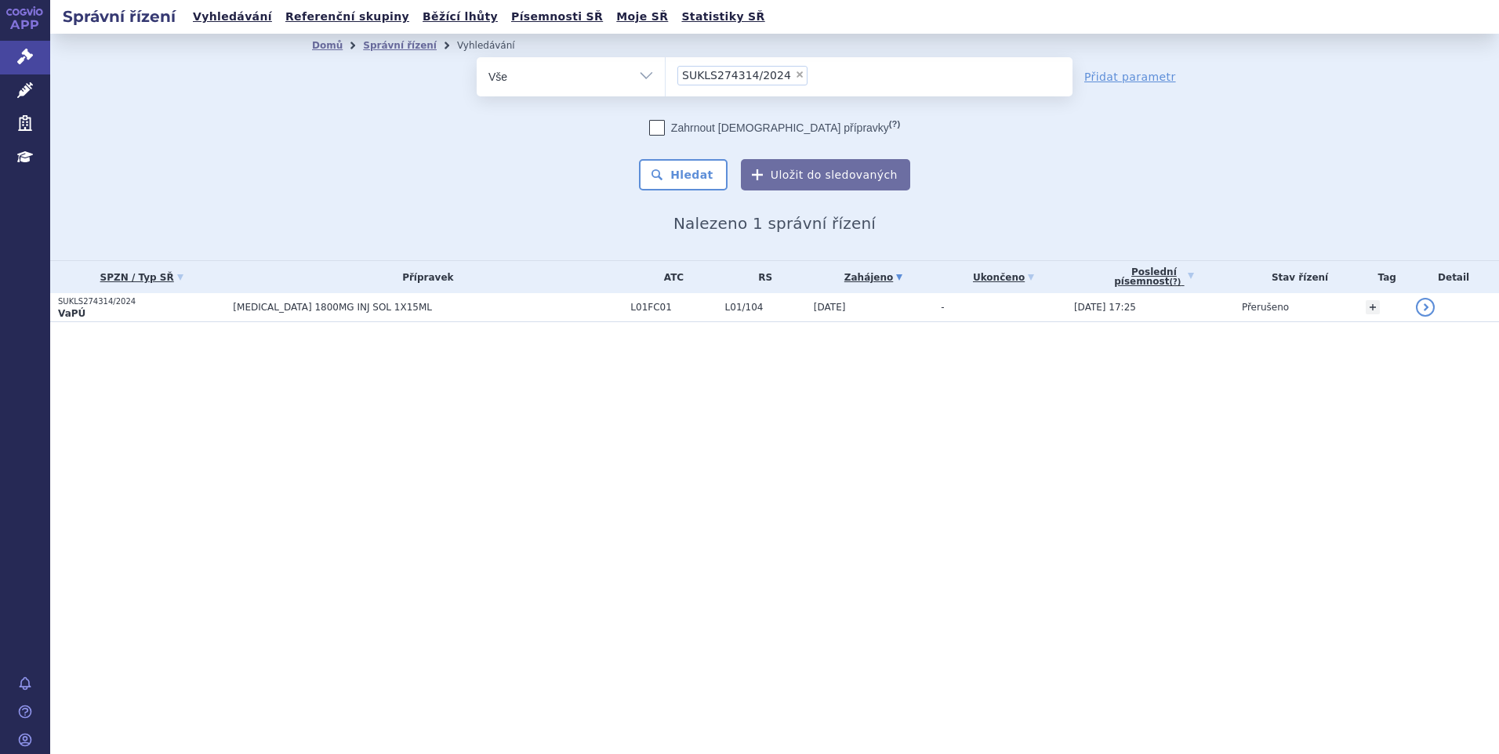
click at [257, 317] on td "DARZALEX 1800MG INJ SOL 1X15ML" at bounding box center [423, 307] width 397 height 29
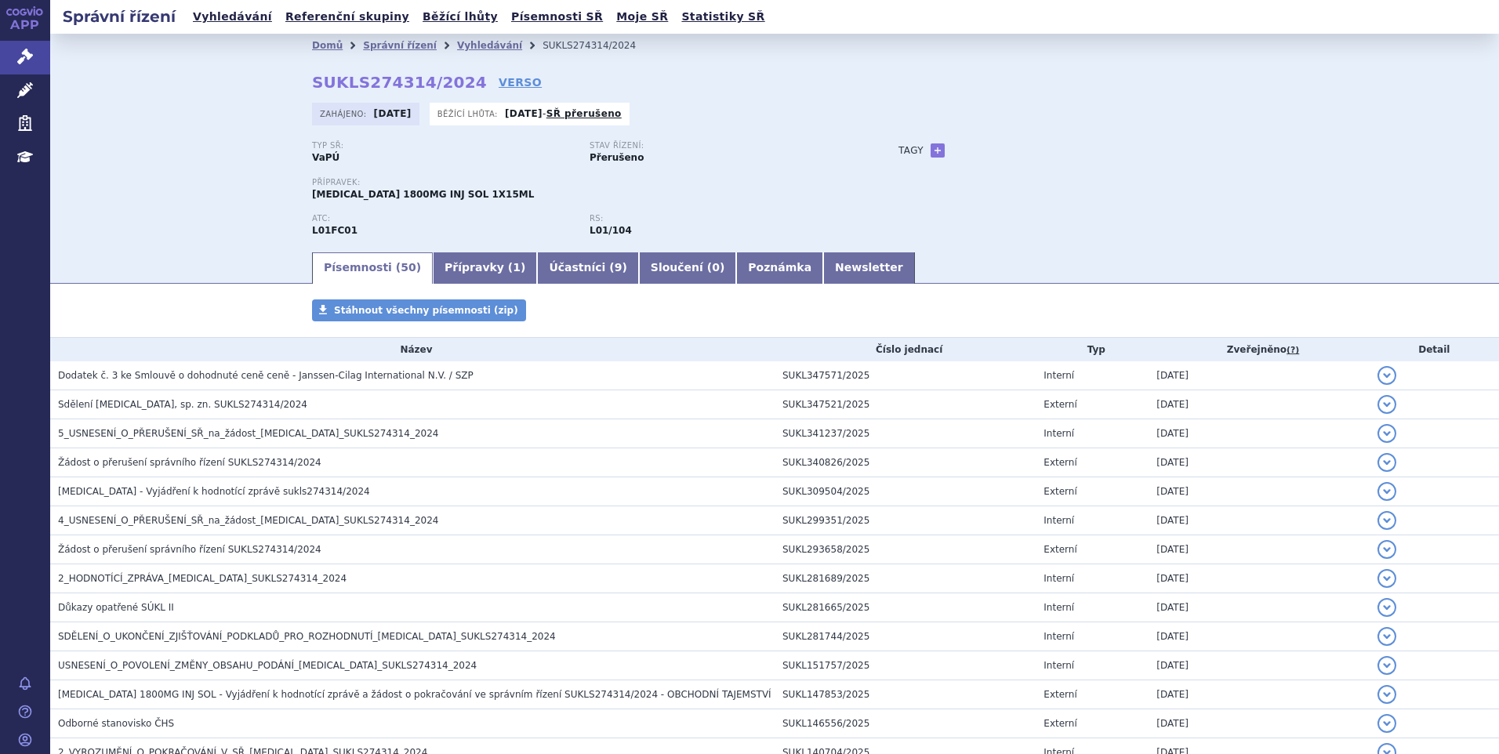
drag, startPoint x: 100, startPoint y: 134, endPoint x: 111, endPoint y: 136, distance: 11.1
click at [100, 134] on div "Domů Správní řízení Vyhledávání SUKLS274314/2024 SUKLS274314/2024 VERSO [GEOGRA…" at bounding box center [774, 142] width 1448 height 216
click at [474, 48] on link "Vyhledávání" at bounding box center [489, 45] width 65 height 11
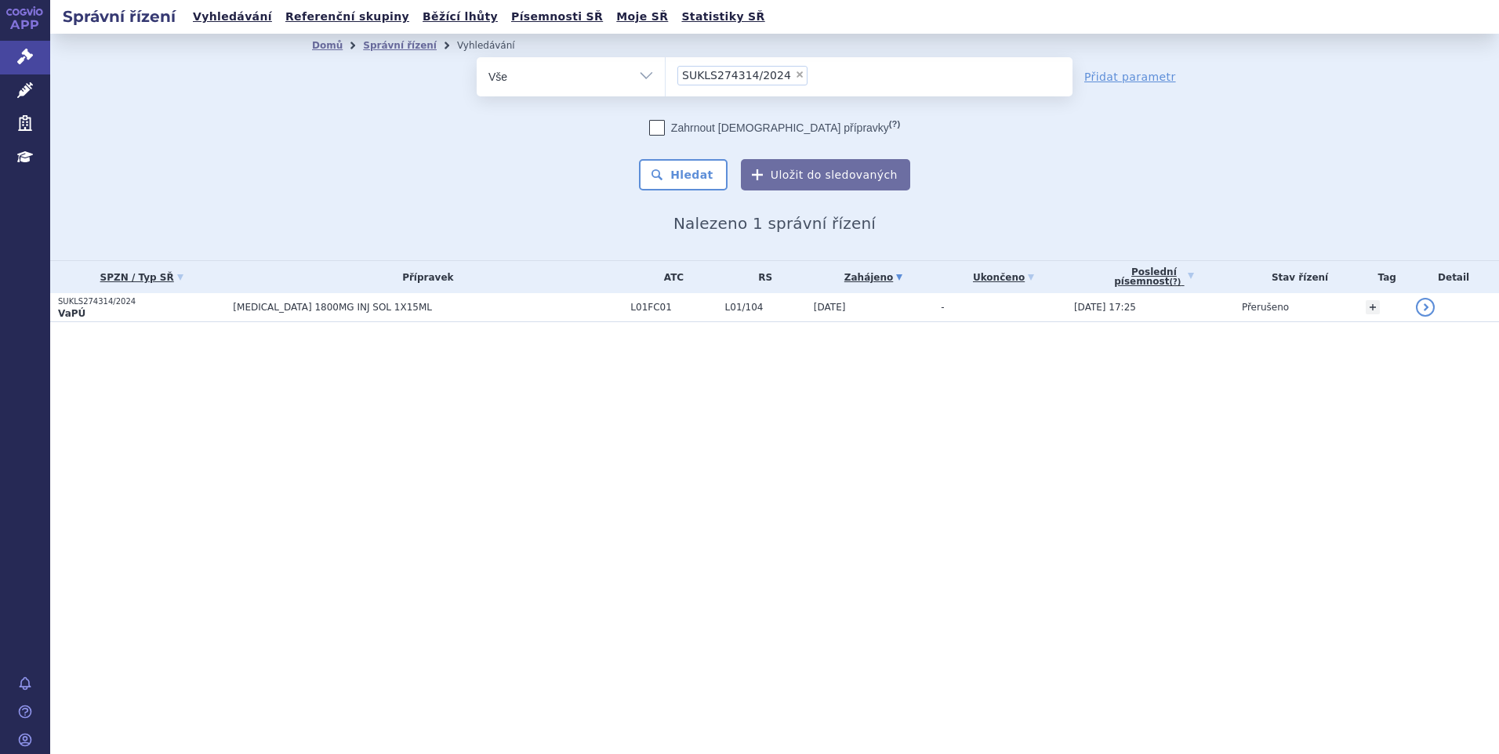
click at [795, 79] on span "×" at bounding box center [799, 74] width 9 height 9
click at [665, 79] on select "SUKLS274314/2024" at bounding box center [665, 75] width 1 height 39
select select
type input "SUKLS166482/2025"
select select "SUKLS166482/2025"
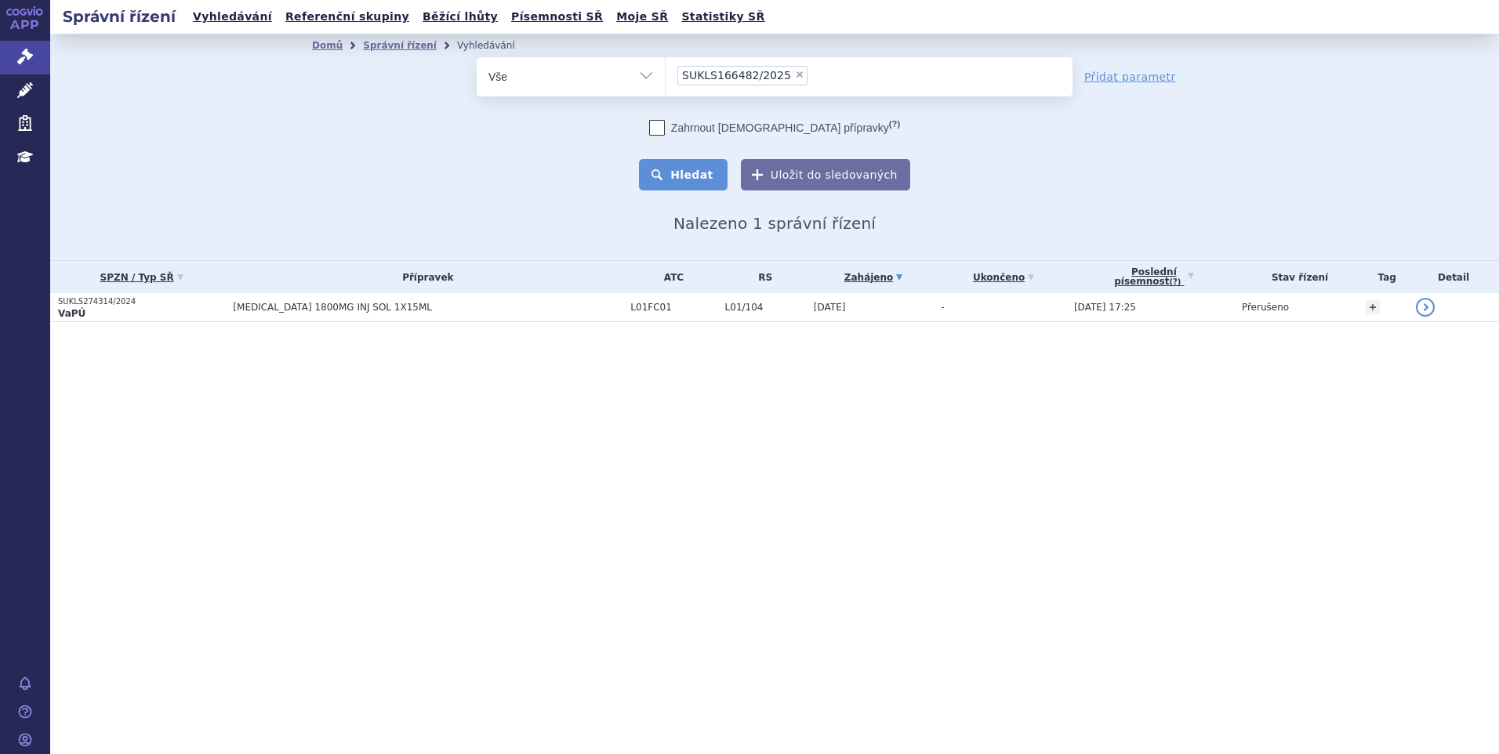
click at [727, 173] on button "Hledat" at bounding box center [683, 174] width 89 height 31
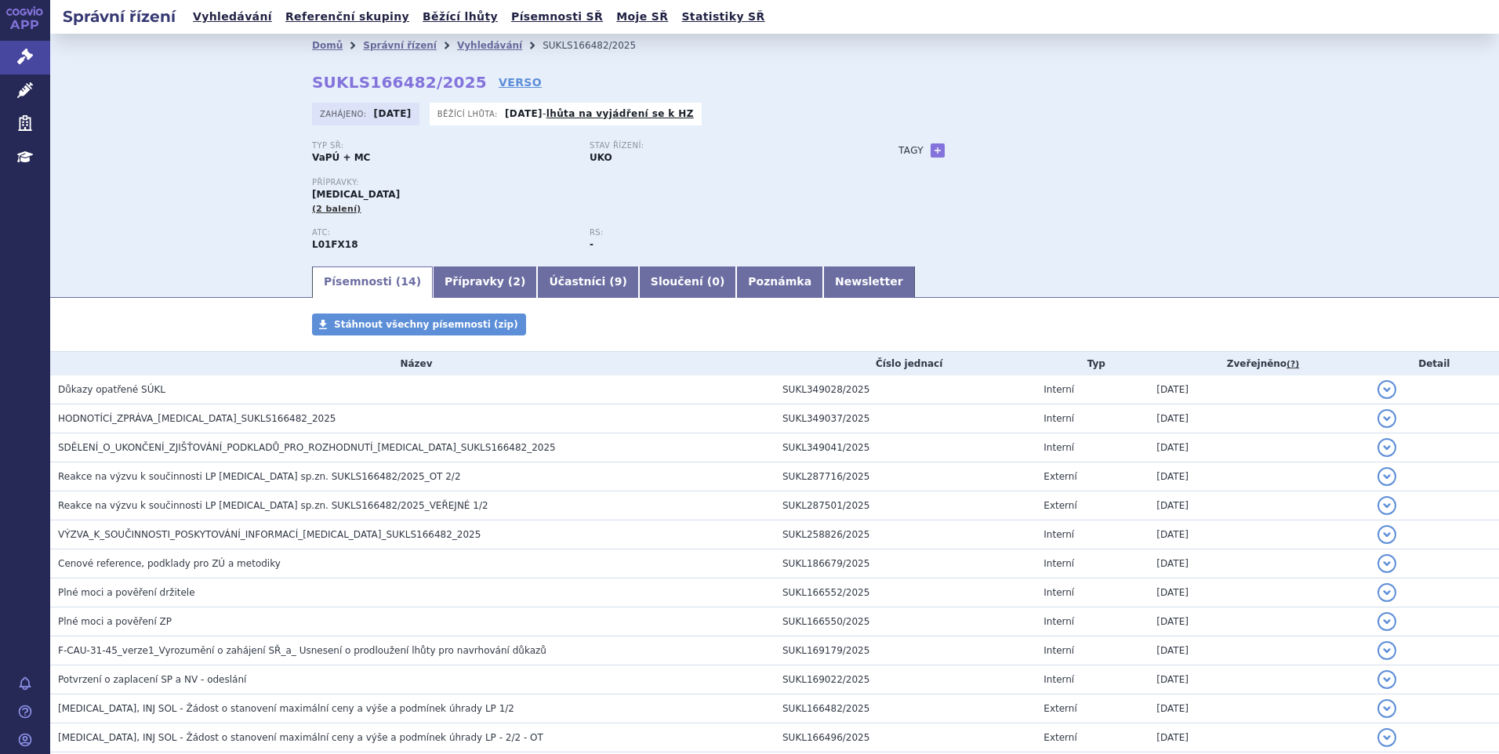
click at [121, 190] on div "Domů Správní řízení Vyhledávání SUKLS166482/2025 SUKLS166482/2025 VERSO [GEOGRA…" at bounding box center [774, 149] width 1448 height 230
click at [463, 49] on link "Vyhledávání" at bounding box center [489, 45] width 65 height 11
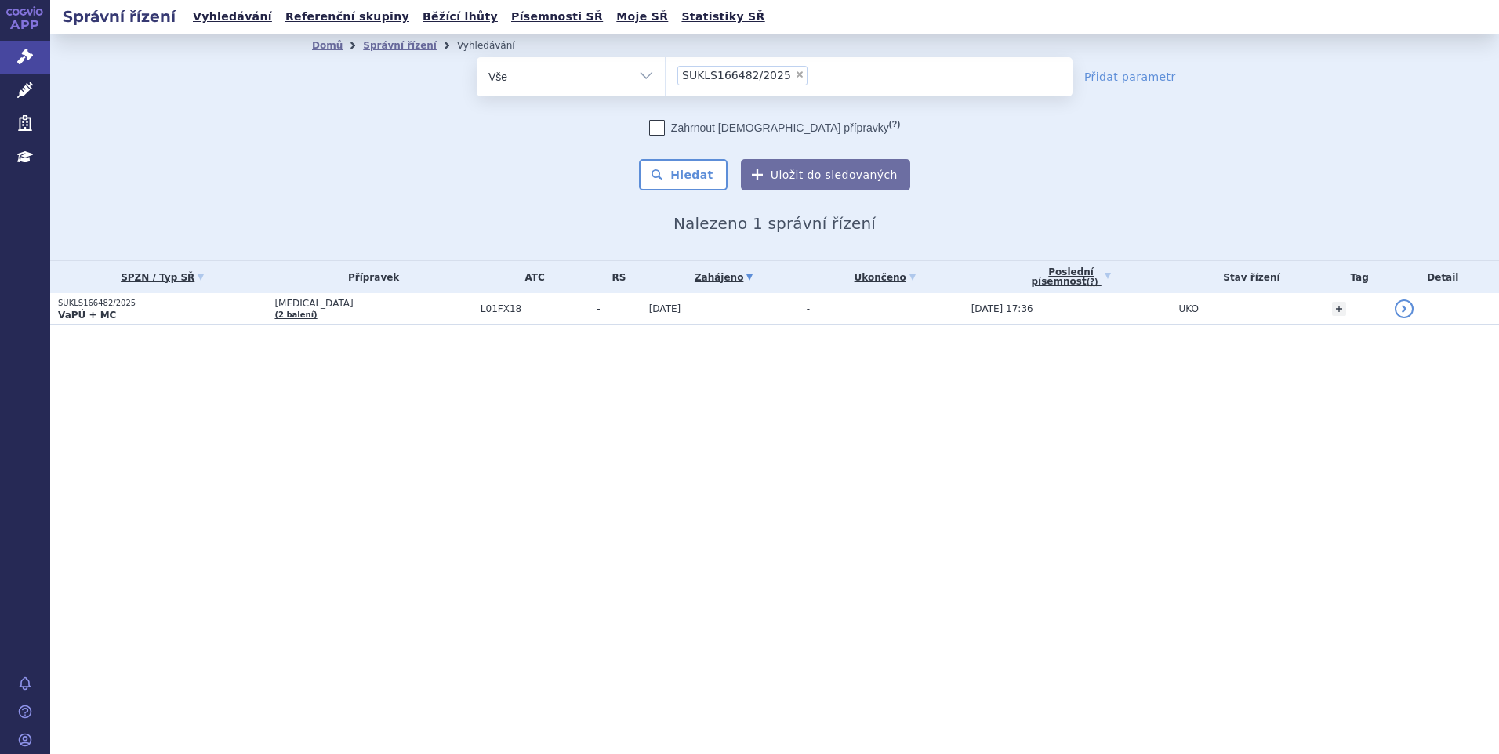
click at [795, 73] on span "×" at bounding box center [799, 74] width 9 height 9
click at [665, 73] on select "SUKLS166482/2025" at bounding box center [665, 75] width 1 height 39
select select
type input "SUKLS297023/2024"
select select "SUKLS297023/2024"
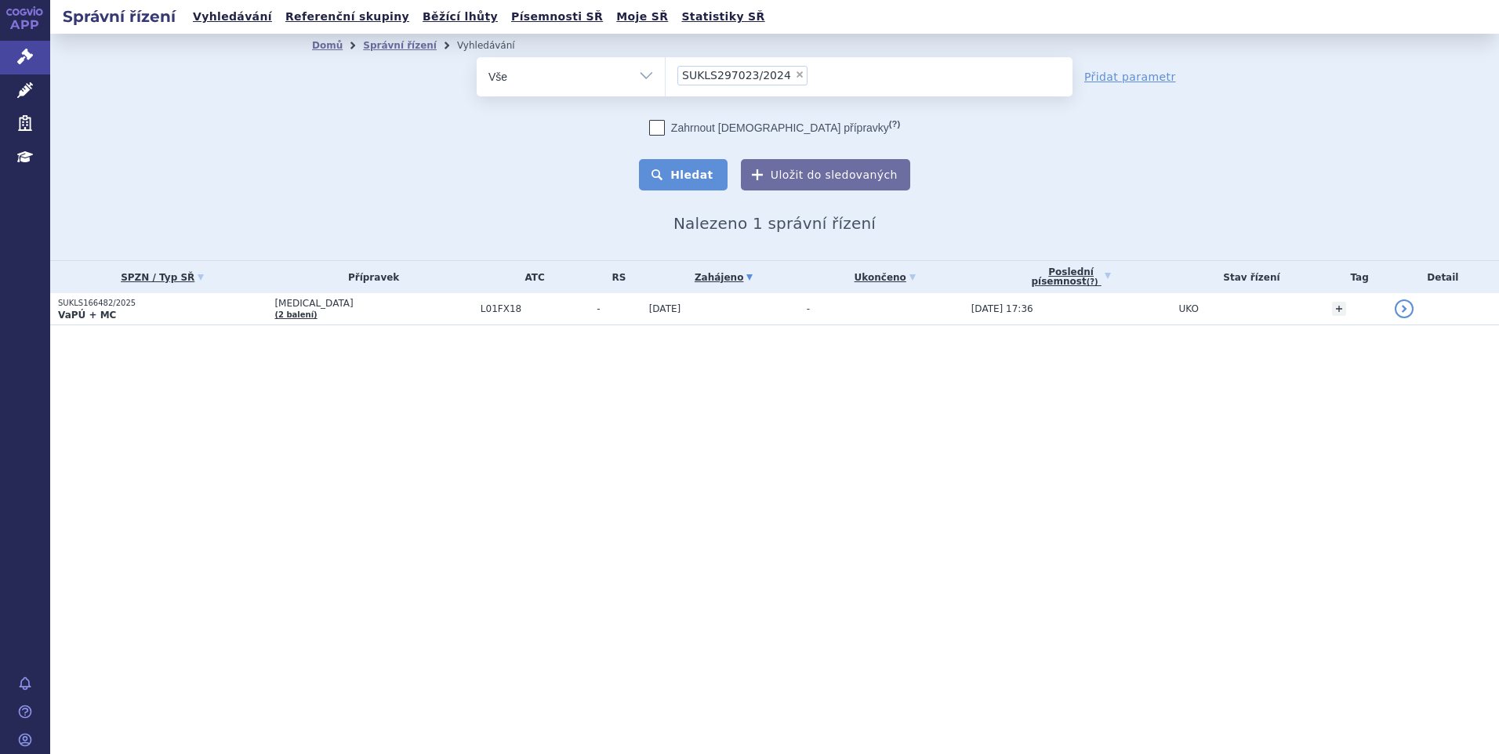
click at [705, 172] on button "Hledat" at bounding box center [683, 174] width 89 height 31
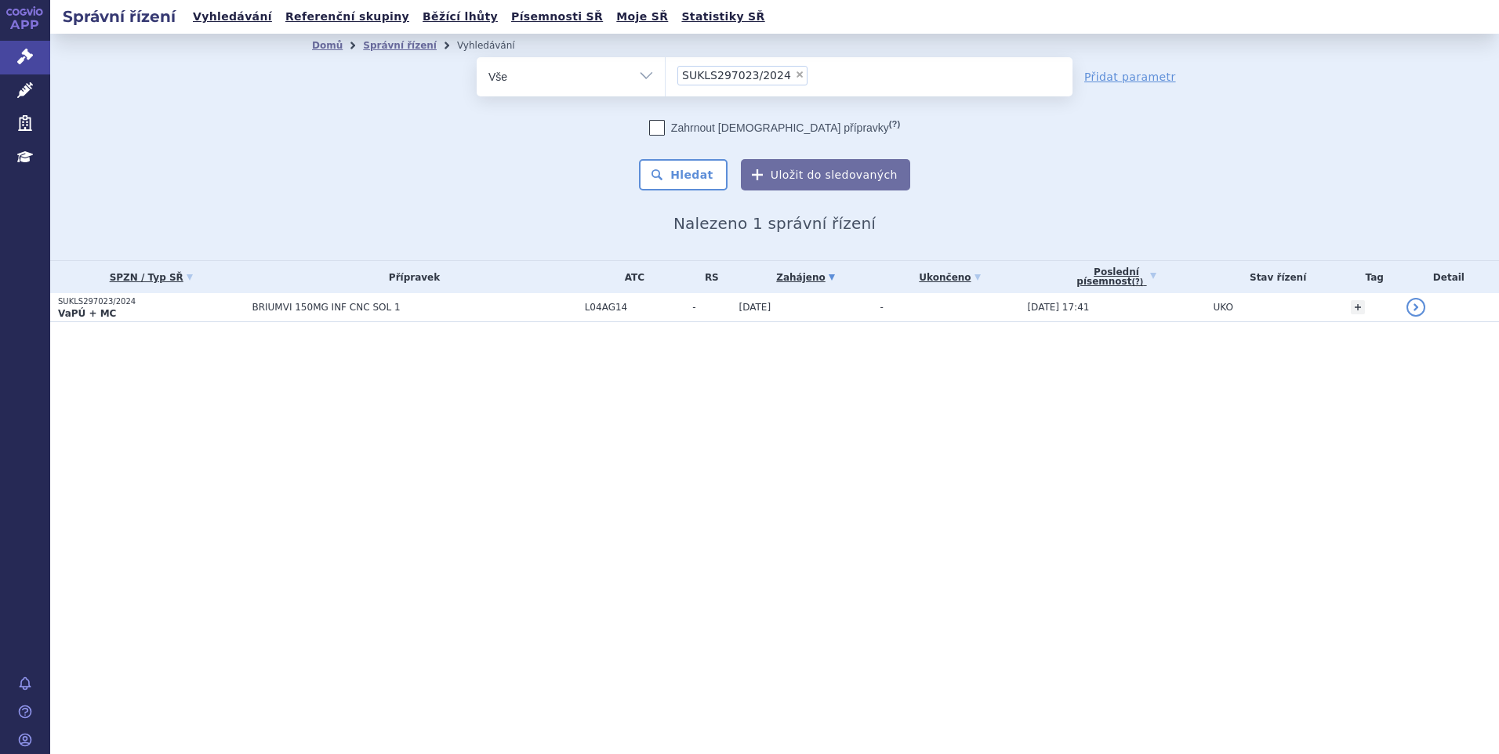
click at [303, 305] on span "BRIUMVI 150MG INF CNC SOL 1" at bounding box center [414, 307] width 325 height 11
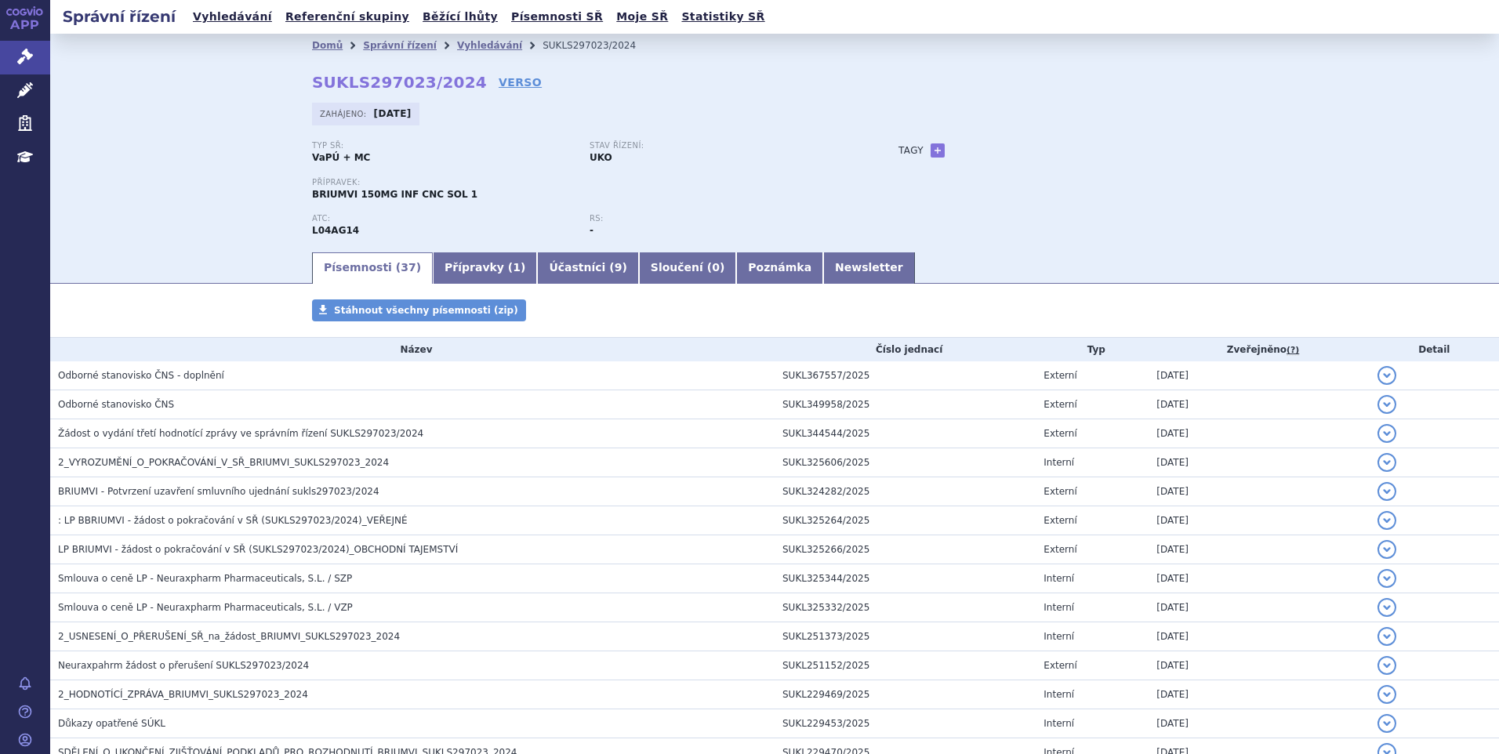
drag, startPoint x: 113, startPoint y: 187, endPoint x: 134, endPoint y: 184, distance: 21.4
click at [113, 187] on div "Domů Správní řízení Vyhledávání SUKLS297023/2024 SUKLS297023/2024 VERSO Zahájen…" at bounding box center [774, 142] width 1448 height 216
click at [457, 48] on link "Vyhledávání" at bounding box center [489, 45] width 65 height 11
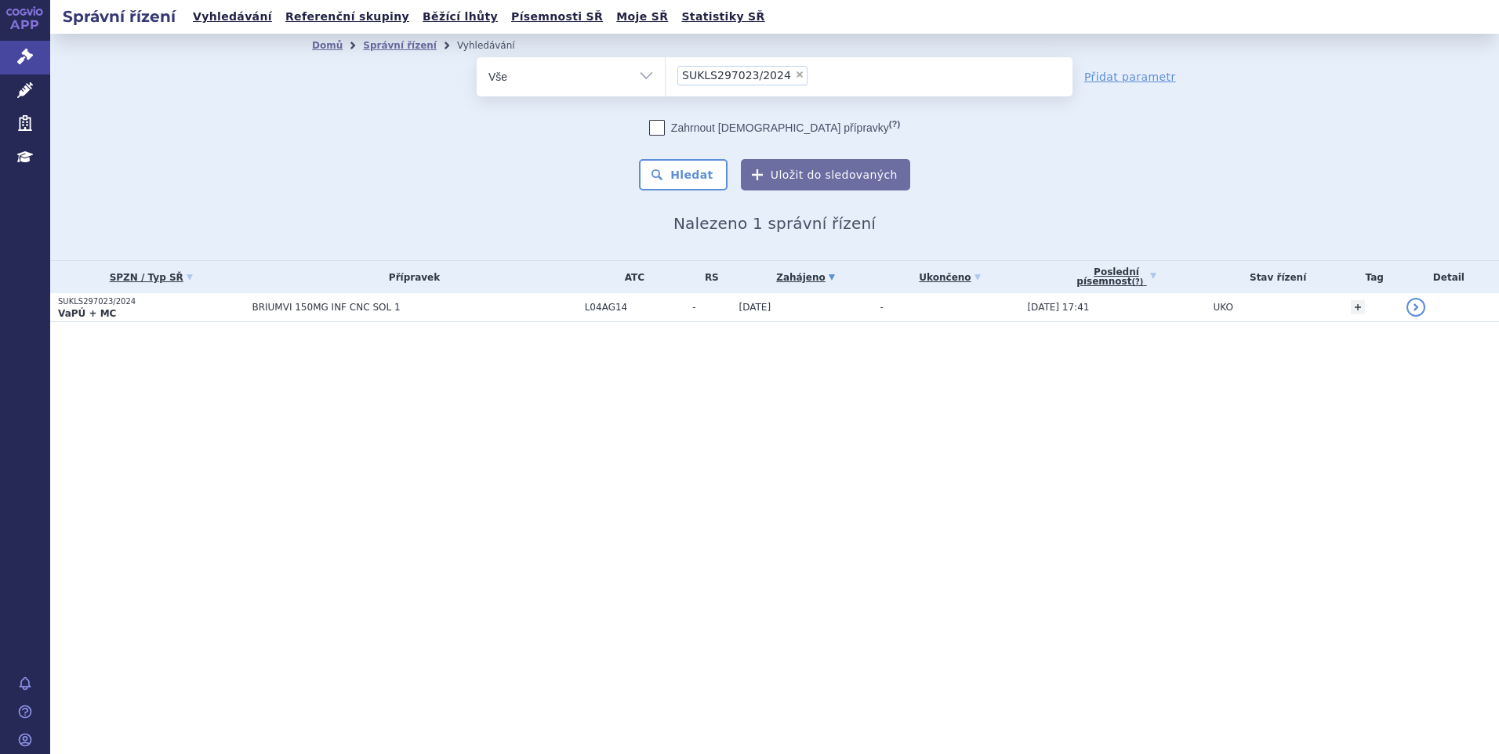
click at [795, 75] on span "×" at bounding box center [799, 74] width 9 height 9
click at [665, 75] on select "SUKLS297023/2024" at bounding box center [665, 75] width 1 height 39
select select
type input "SUKLS166659/2025"
select select "SUKLS166659/2025"
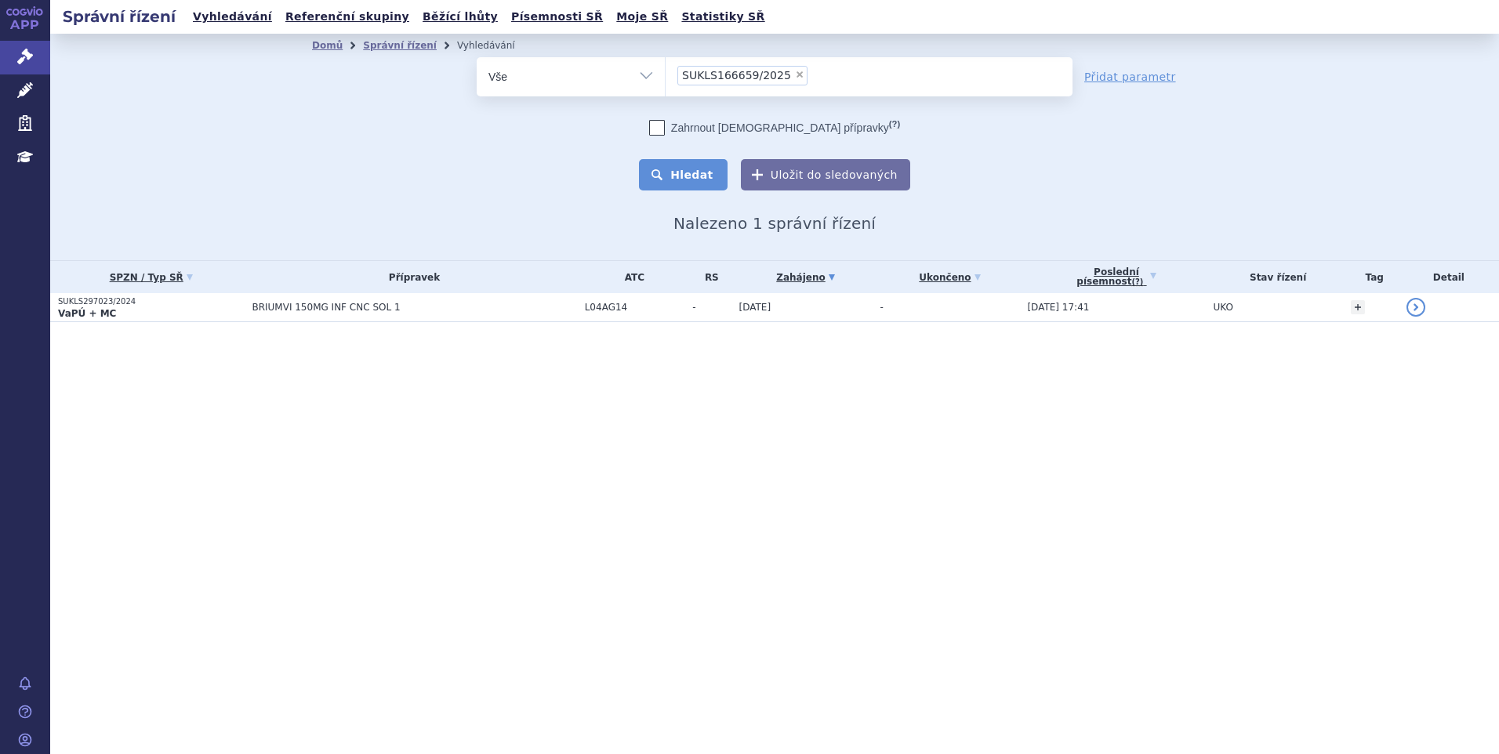
click at [688, 178] on button "Hledat" at bounding box center [683, 174] width 89 height 31
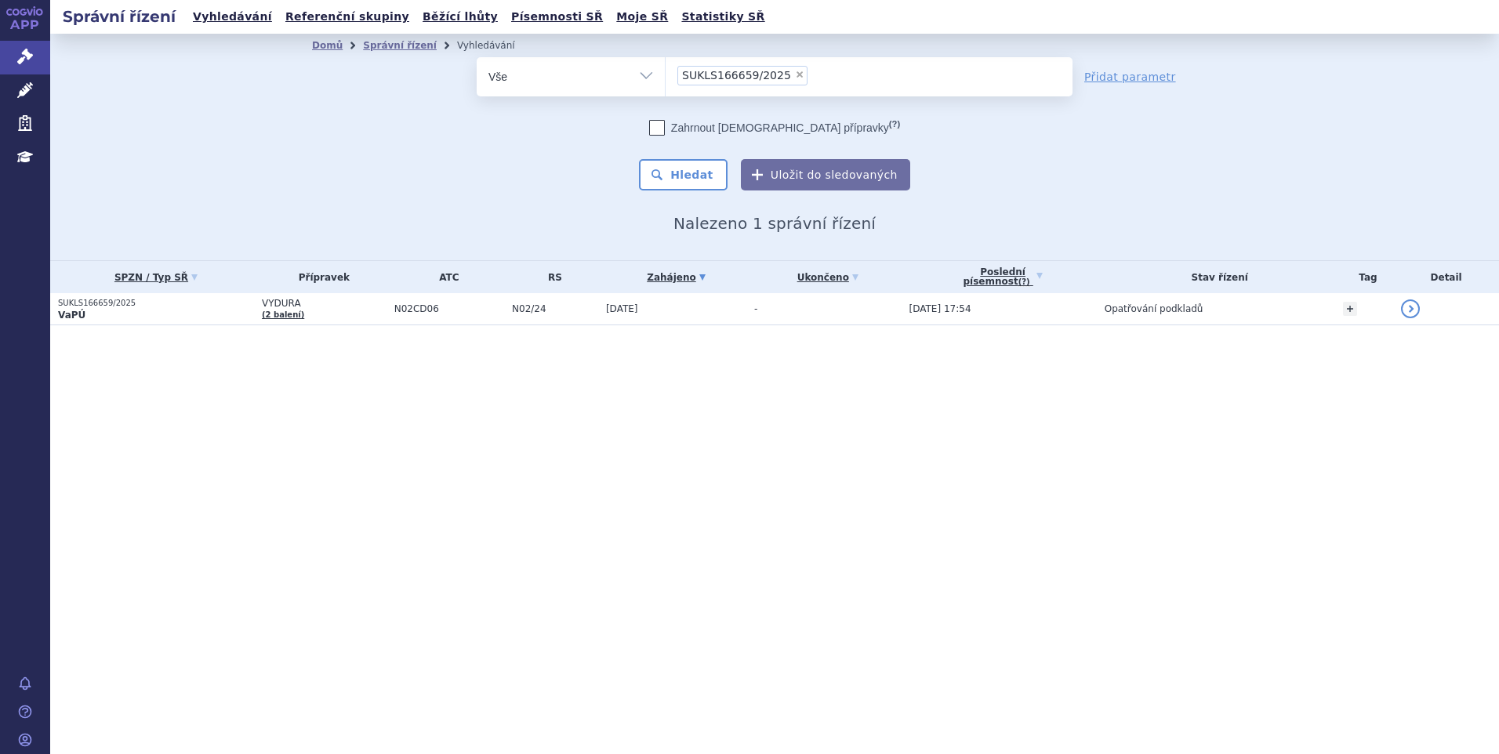
click at [373, 304] on span "VYDURA" at bounding box center [324, 303] width 125 height 11
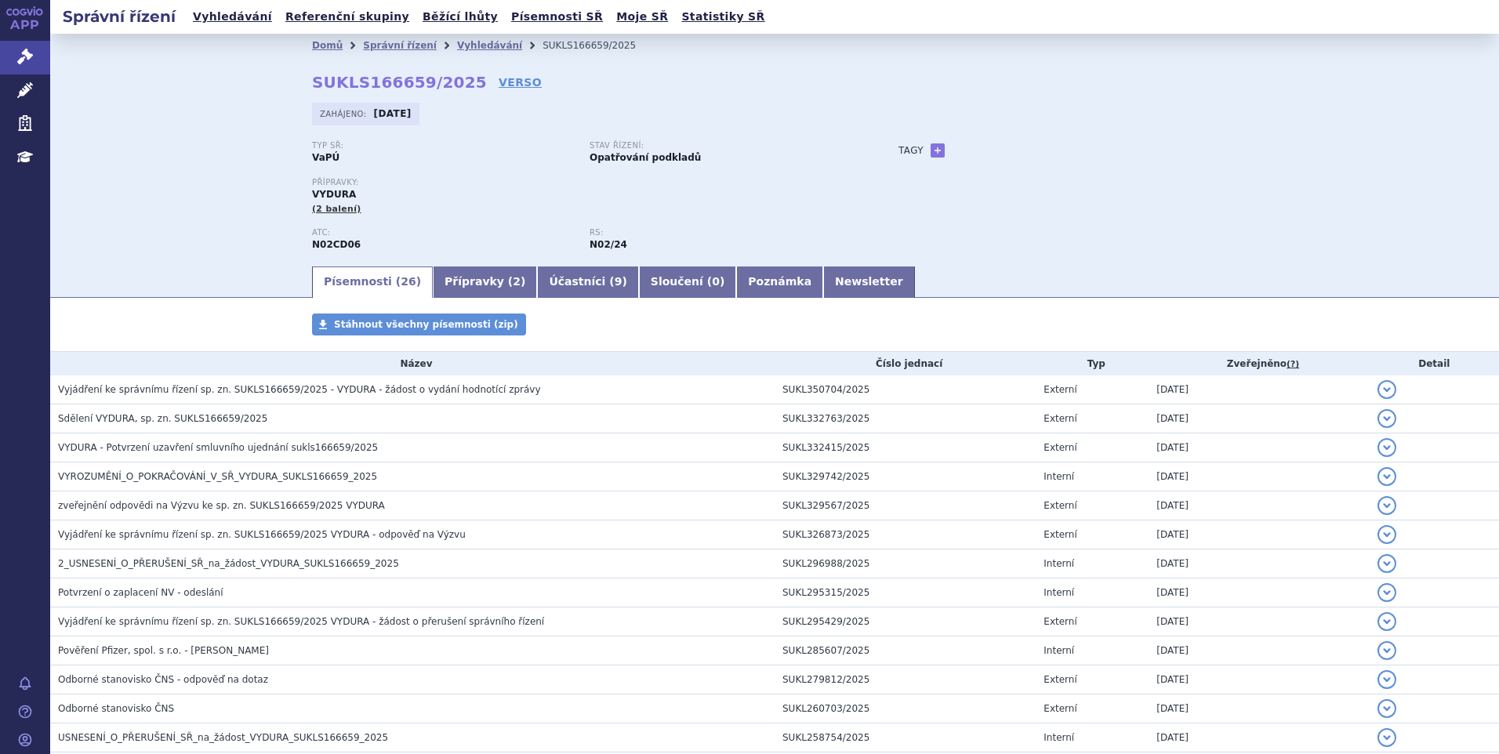
click at [123, 137] on div "Domů Správní řízení Vyhledávání SUKLS166659/2025 SUKLS166659/2025 VERSO Zahájen…" at bounding box center [774, 149] width 1448 height 230
click at [475, 42] on link "Vyhledávání" at bounding box center [489, 45] width 65 height 11
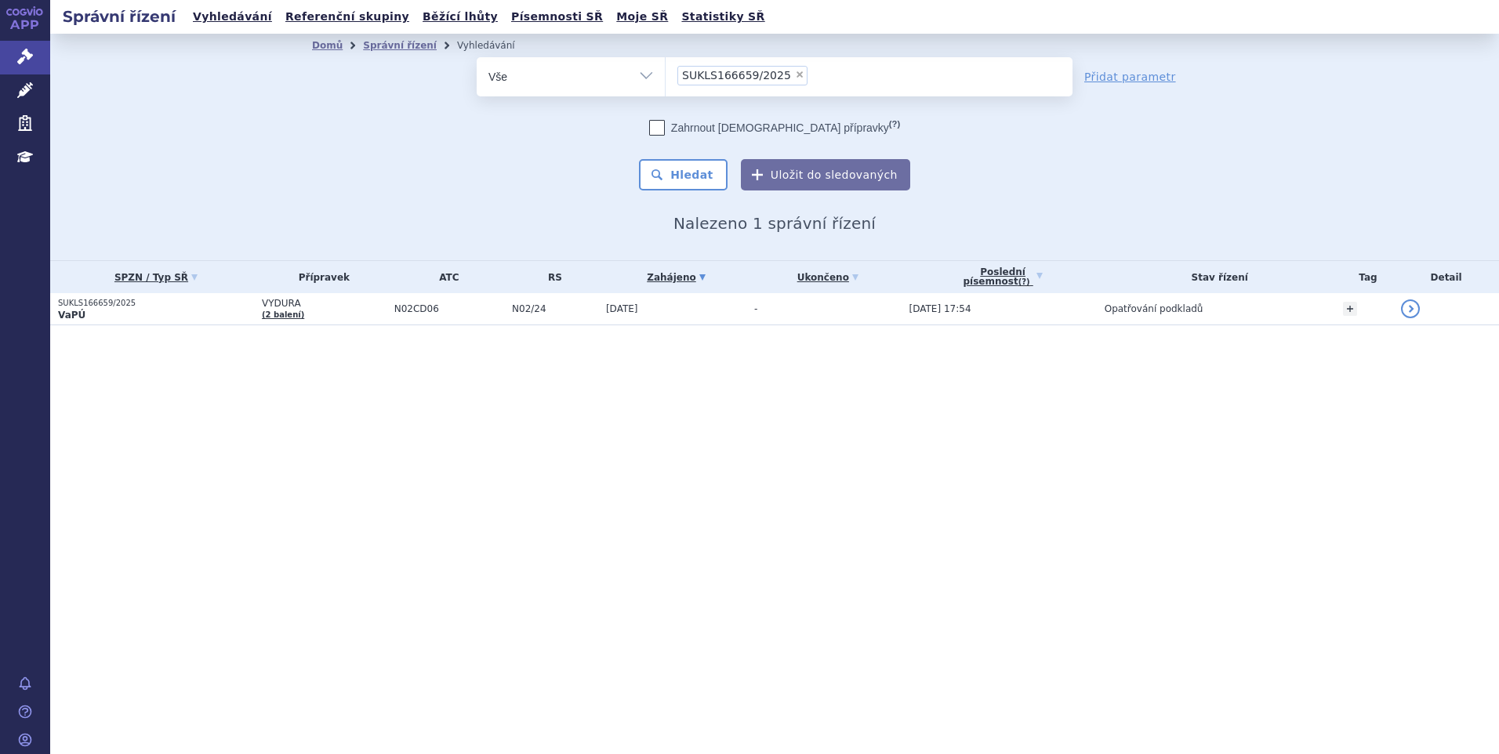
click at [795, 78] on span "×" at bounding box center [799, 74] width 9 height 9
click at [665, 78] on select "SUKLS166659/2025" at bounding box center [665, 75] width 1 height 39
select select
type input "SUKLS145343/2024"
select select "SUKLS145343/2024"
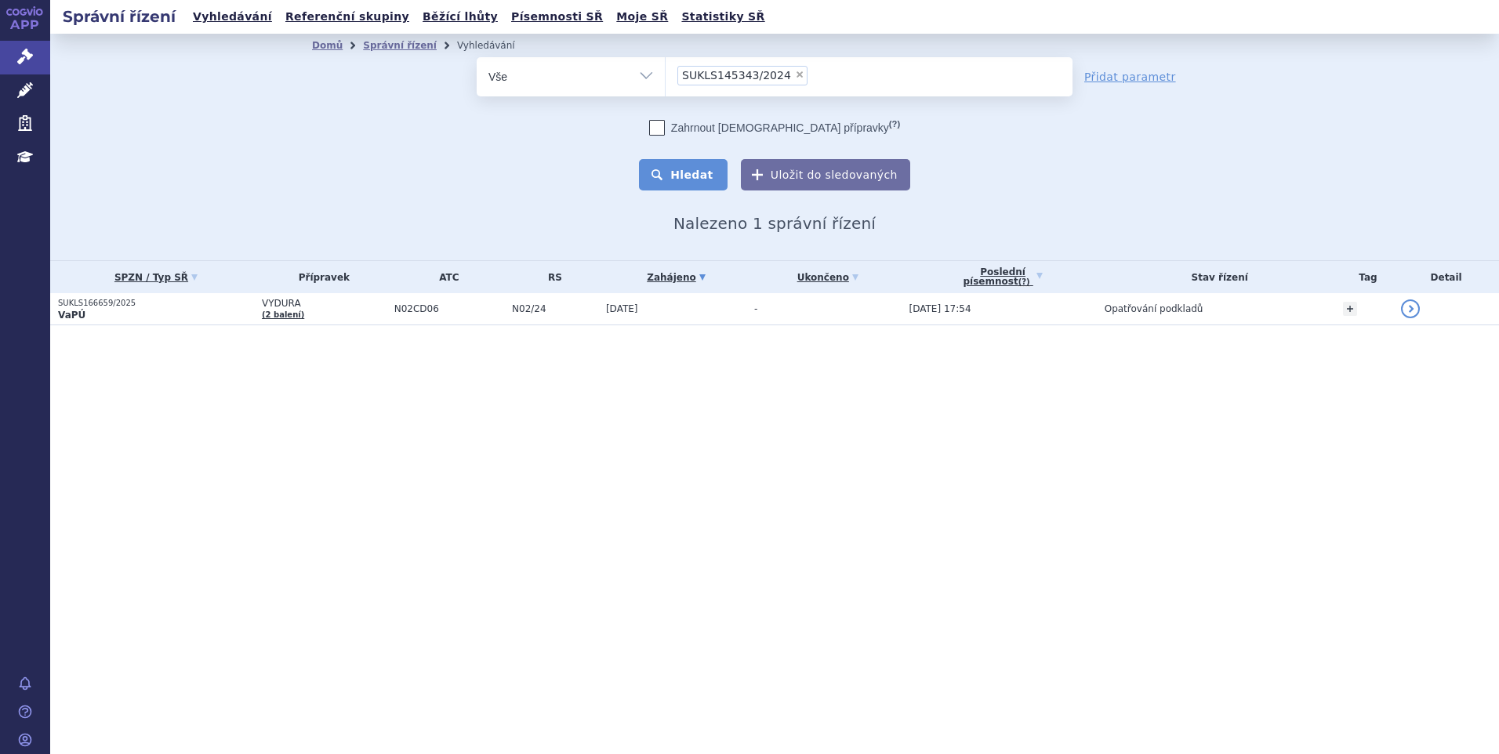
click at [662, 183] on button "Hledat" at bounding box center [683, 174] width 89 height 31
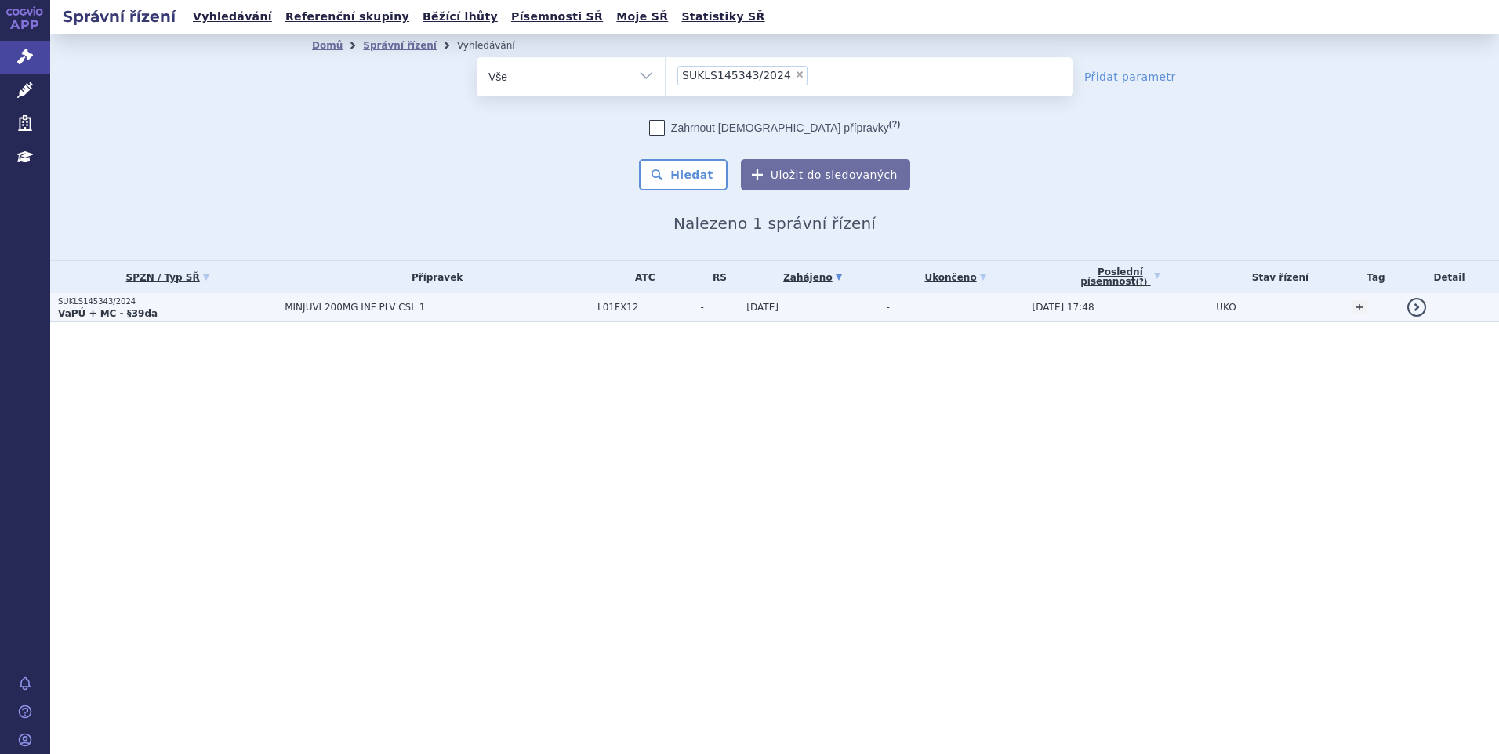
click at [366, 315] on td "MINJUVI 200MG INF PLV CSL 1" at bounding box center [433, 307] width 313 height 29
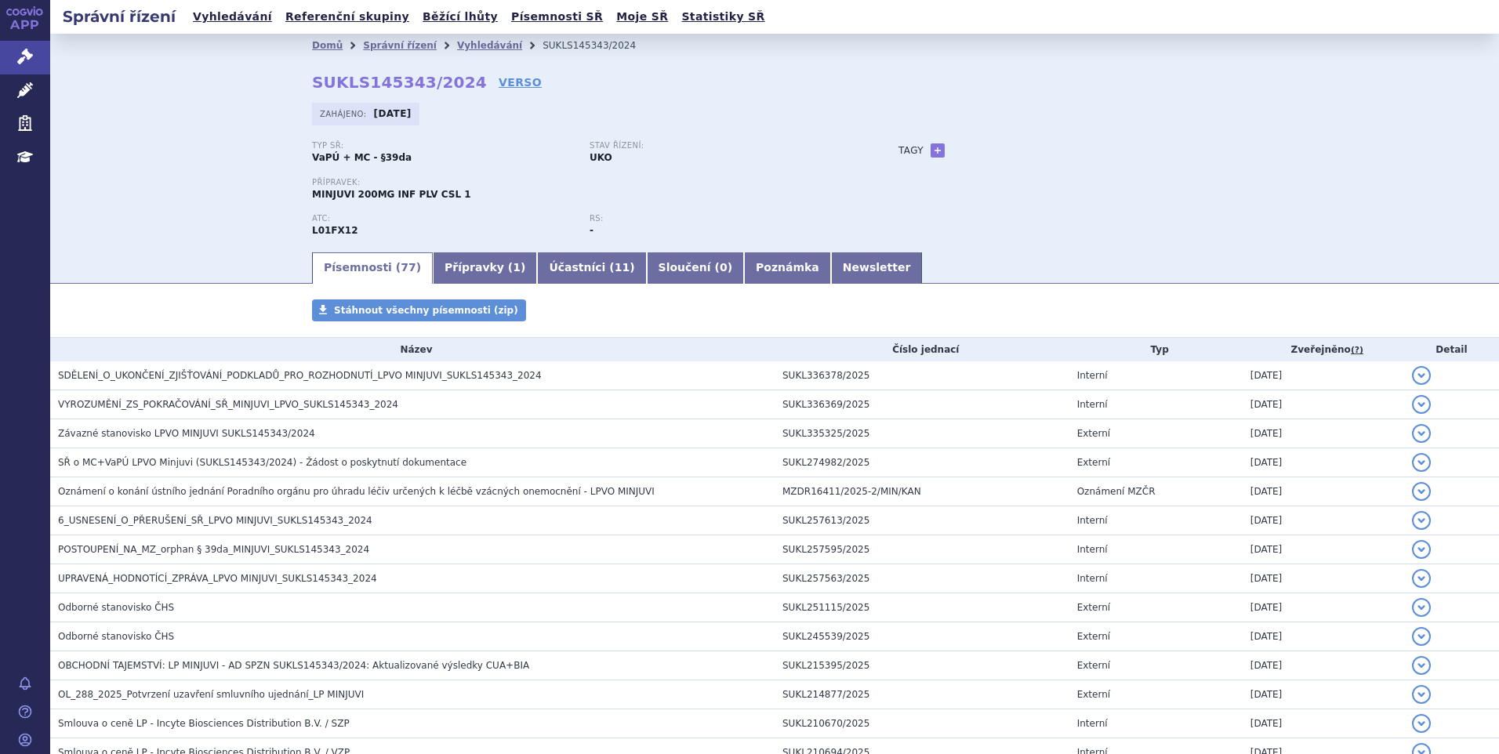
drag, startPoint x: 88, startPoint y: 190, endPoint x: 230, endPoint y: 182, distance: 142.9
click at [88, 189] on div "Domů Správní řízení Vyhledávání SUKLS145343/2024 SUKLS145343/2024 VERSO Zahájen…" at bounding box center [774, 142] width 1448 height 216
click at [457, 47] on link "Vyhledávání" at bounding box center [489, 45] width 65 height 11
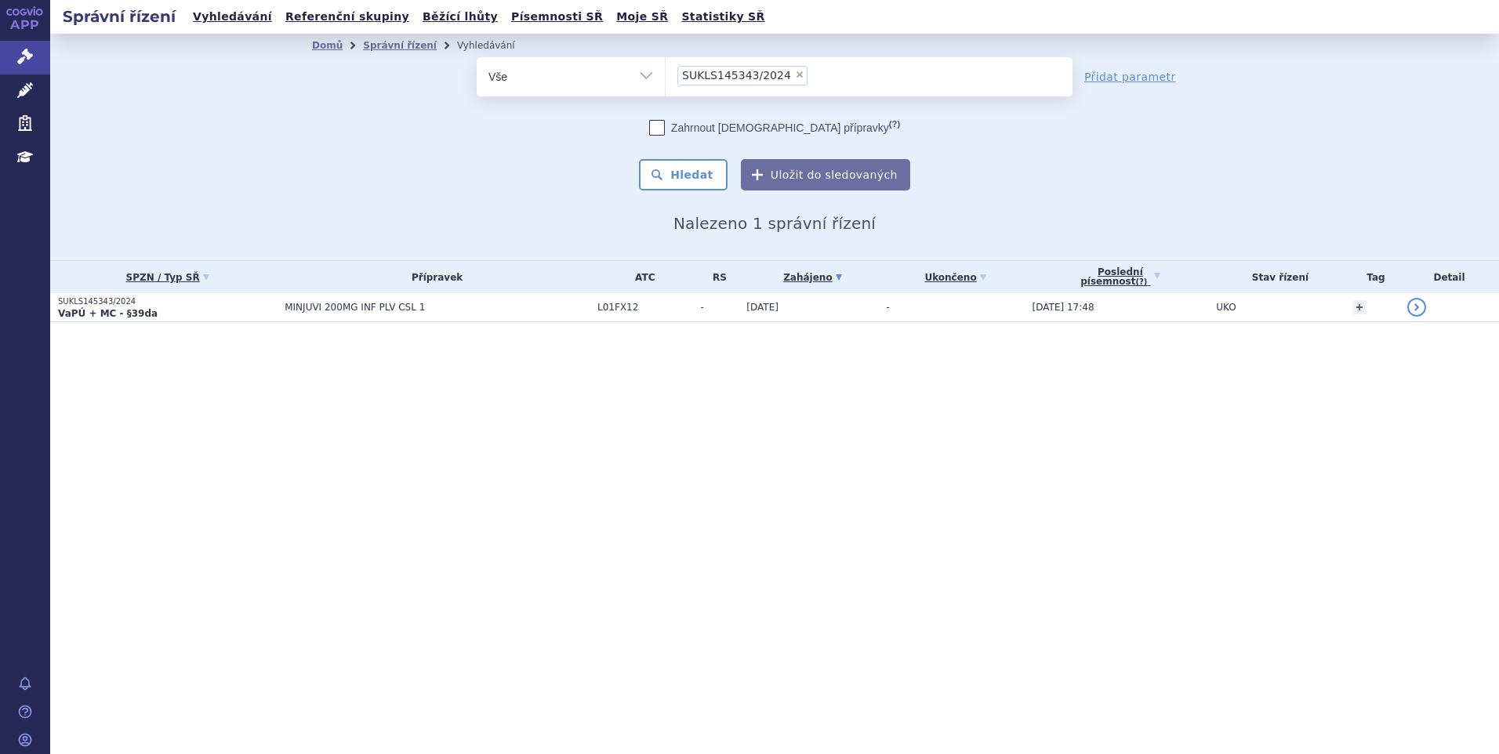
click at [795, 70] on span "×" at bounding box center [799, 74] width 9 height 9
click at [665, 70] on select "SUKLS145343/2024" at bounding box center [665, 75] width 1 height 39
select select
type input "SUKLS366545/2025"
select select "SUKLS366545/2025"
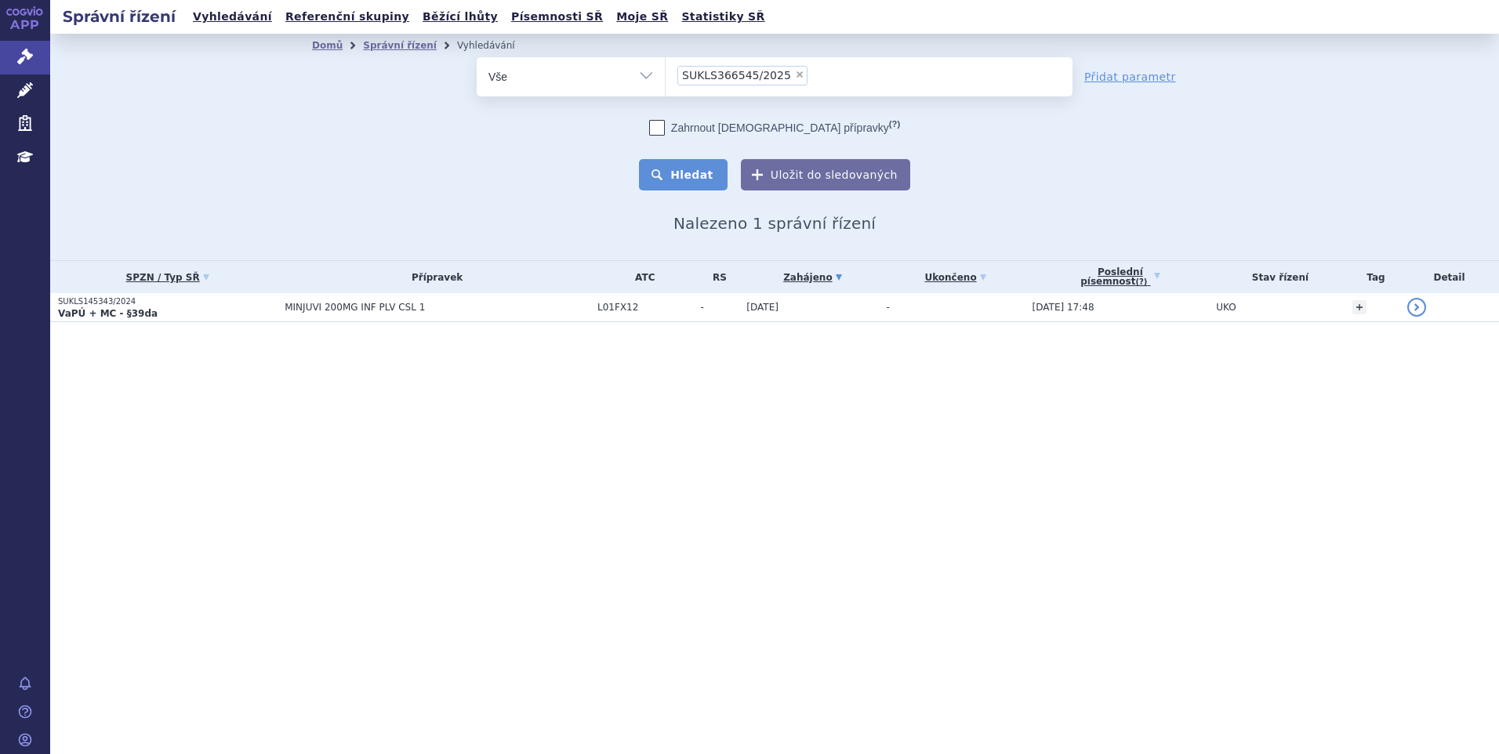
click at [698, 173] on button "Hledat" at bounding box center [683, 174] width 89 height 31
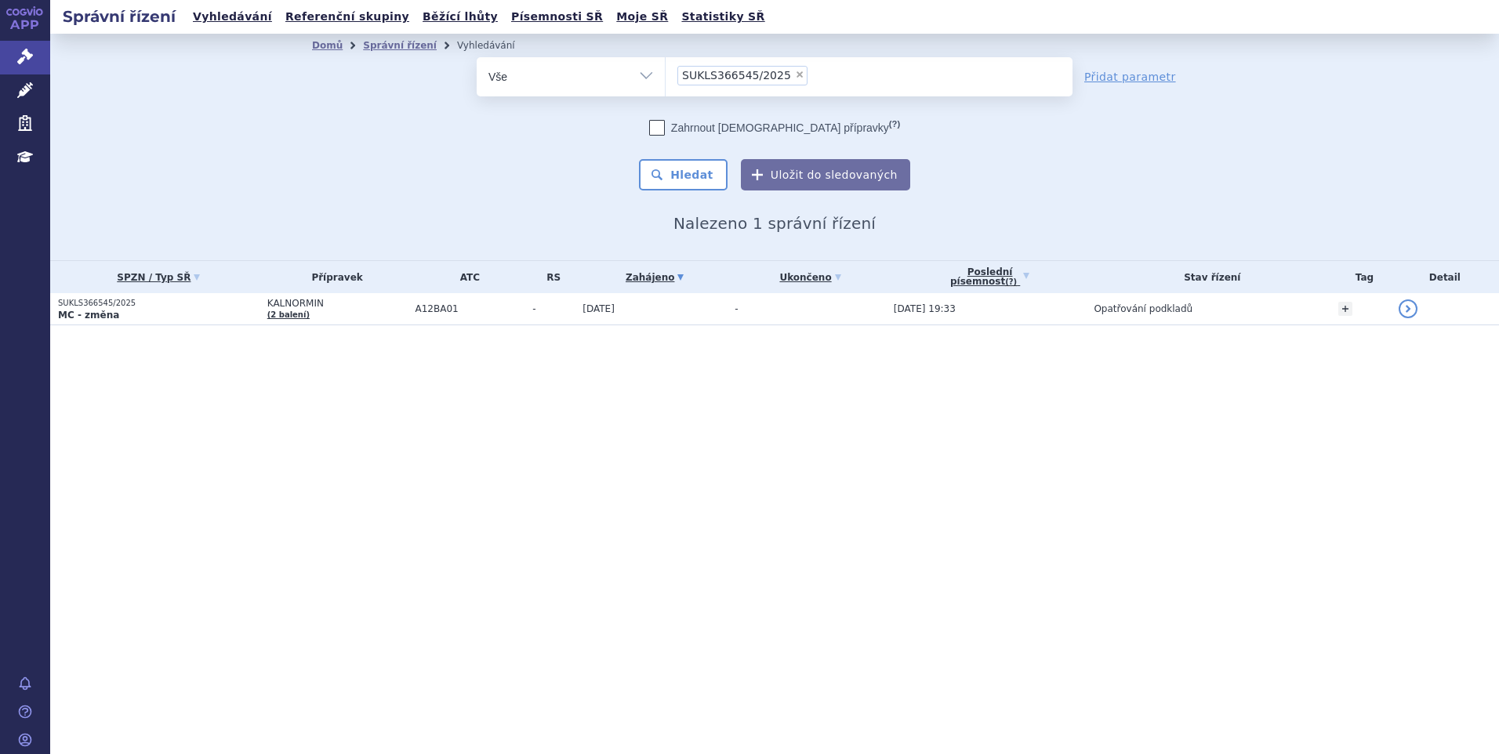
click at [345, 312] on td "KALNORMIN (2 balení)" at bounding box center [333, 309] width 148 height 32
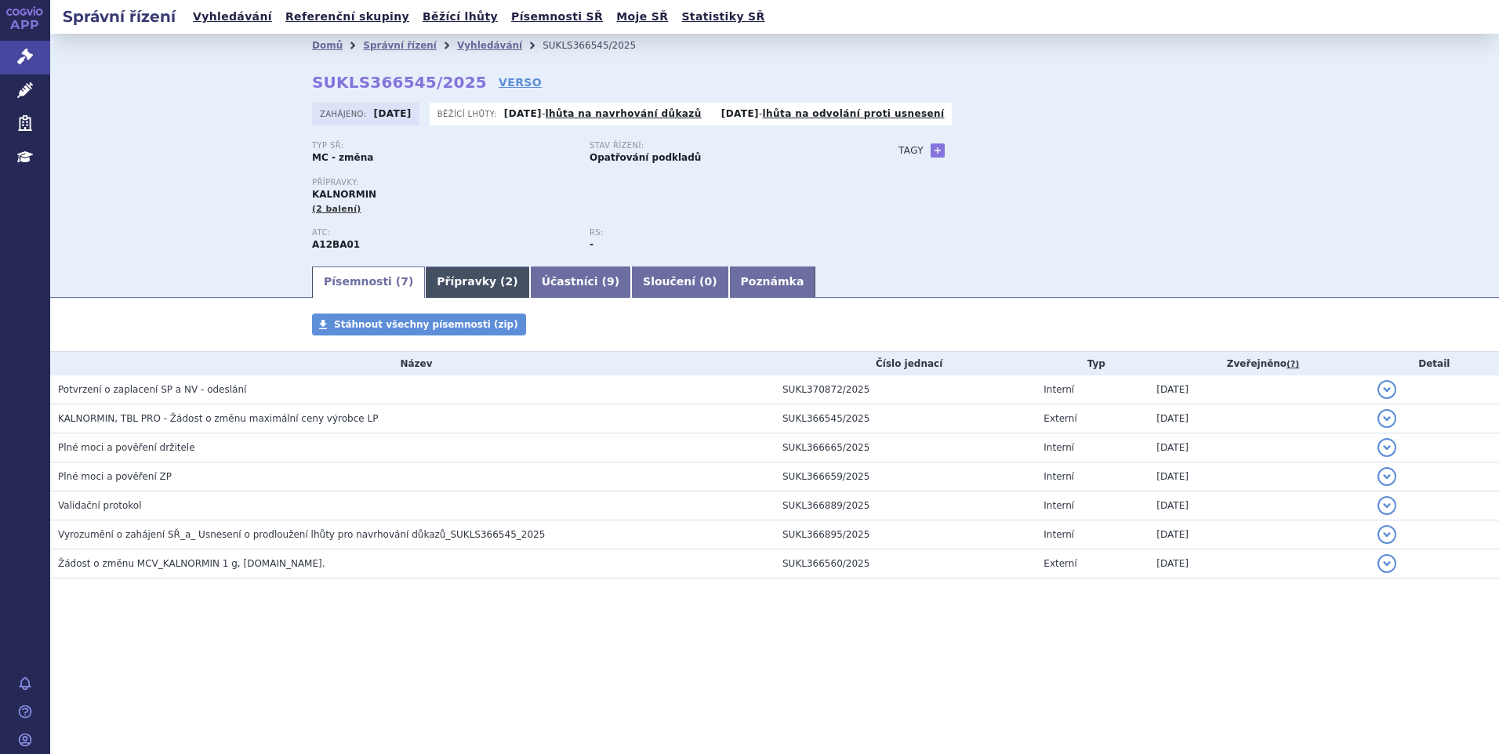
click at [459, 288] on link "Přípravky ( 2 )" at bounding box center [477, 281] width 104 height 31
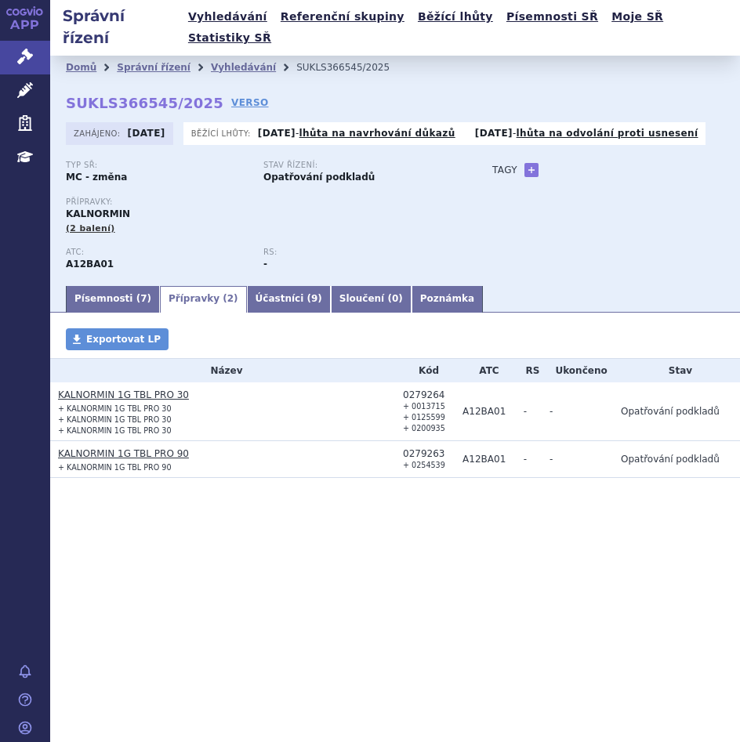
click at [519, 285] on ul "Písemnosti ( 7 ) Přípravky ( 2 ) Účastníci ( 9 ) Sloučení ( 0 ) Poznámka" at bounding box center [395, 299] width 658 height 28
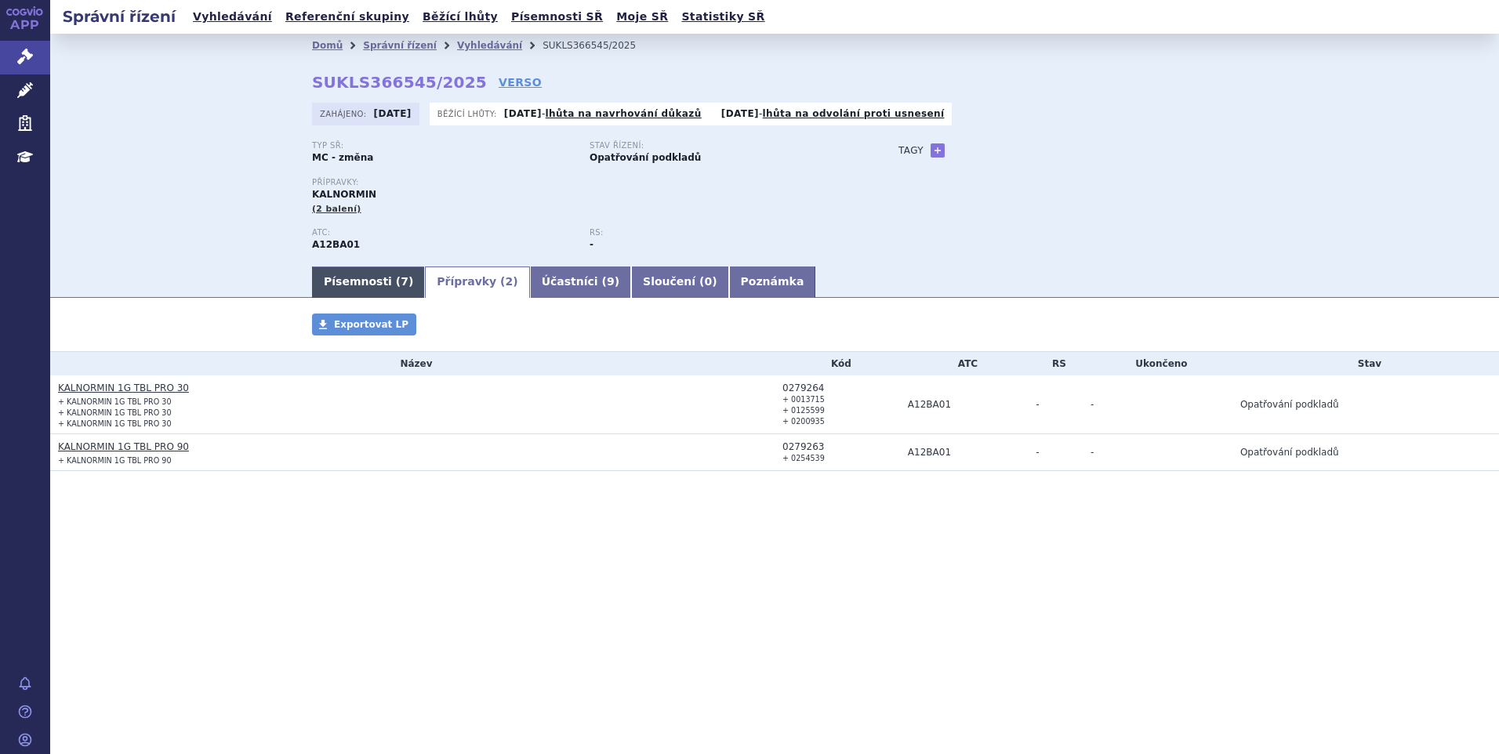
click at [377, 282] on link "Písemnosti ( 7 )" at bounding box center [368, 281] width 113 height 31
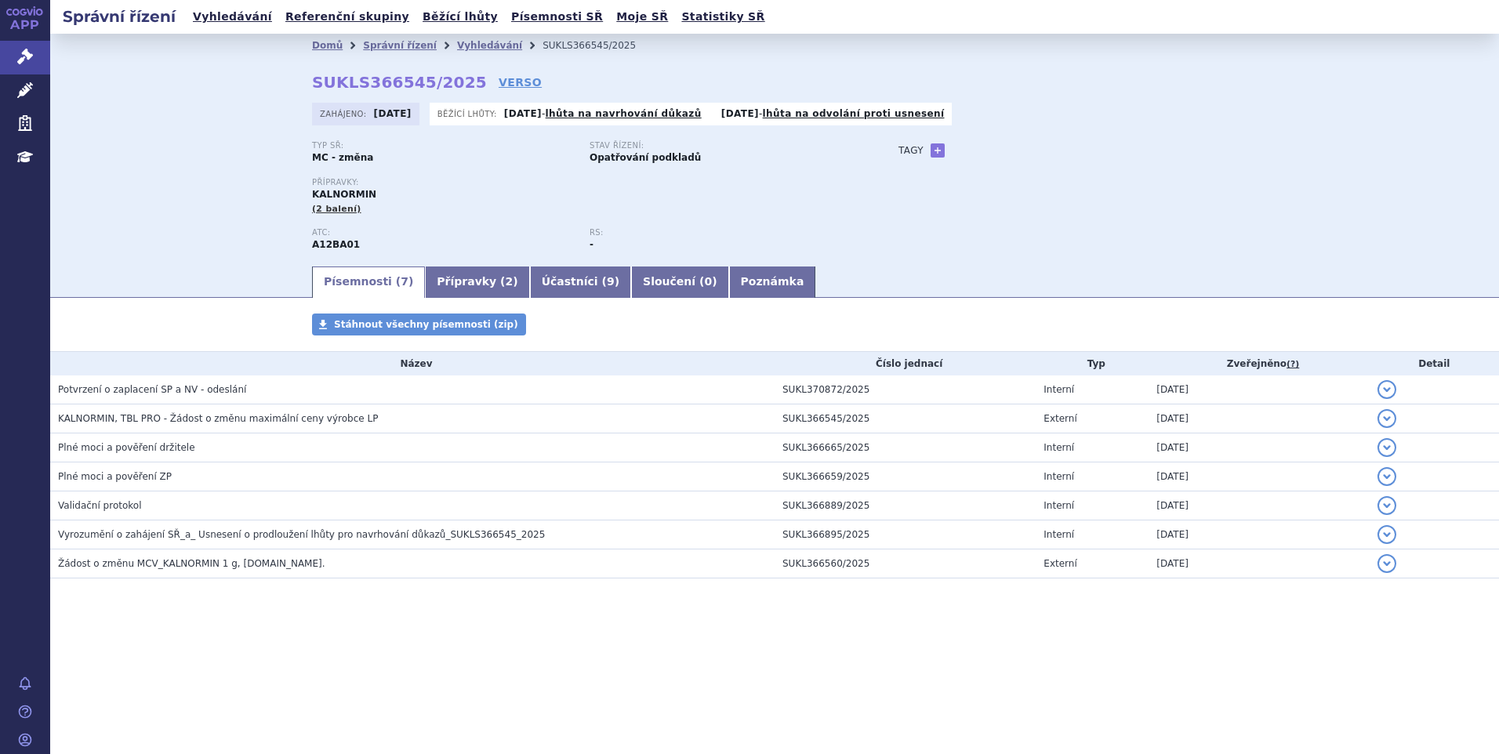
drag, startPoint x: 492, startPoint y: 43, endPoint x: 502, endPoint y: 55, distance: 15.1
click at [492, 43] on link "Vyhledávání" at bounding box center [489, 45] width 65 height 11
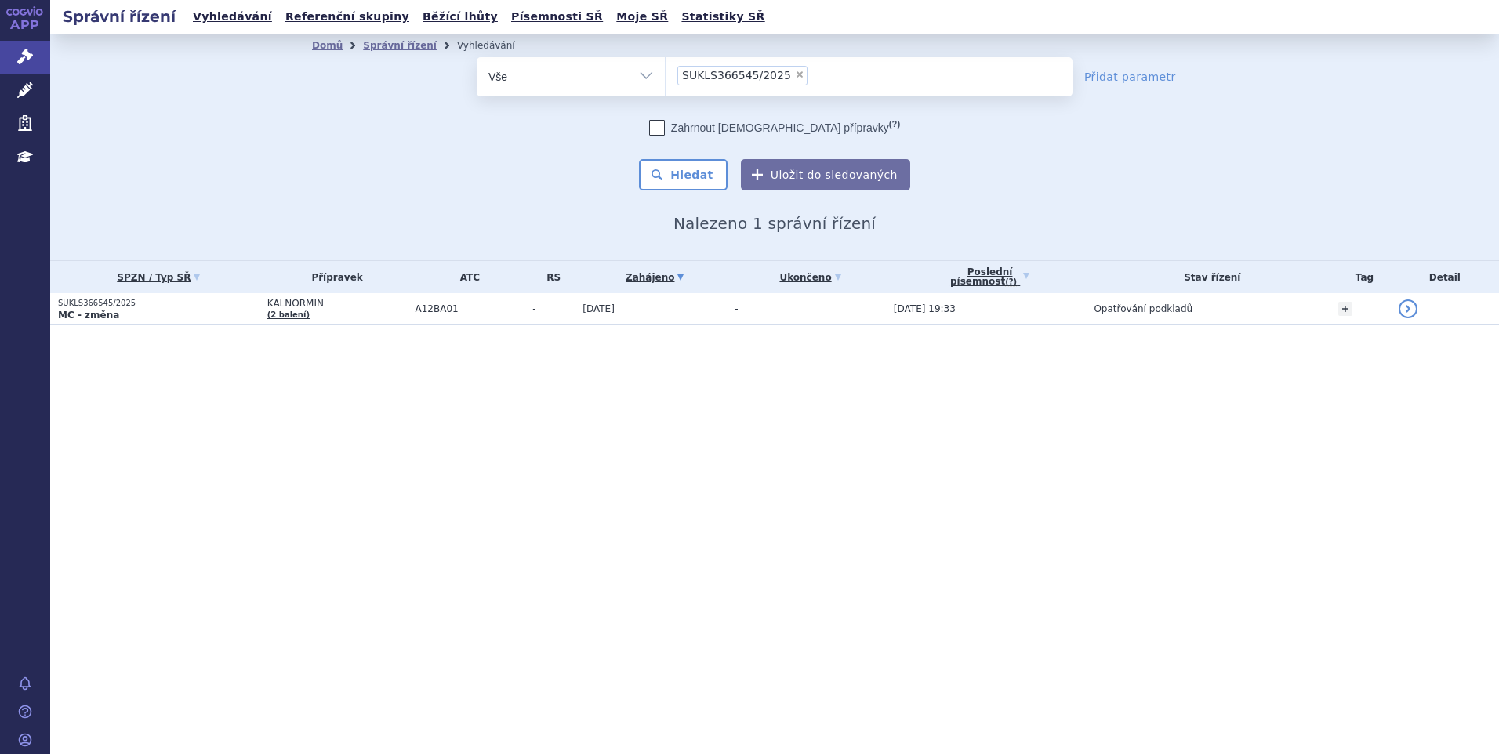
click at [795, 73] on span "×" at bounding box center [799, 74] width 9 height 9
click at [665, 73] on select "SUKLS366545/2025" at bounding box center [665, 75] width 1 height 39
select select
type input "SUKLS127214/2025"
select select "SUKLS127214/2025"
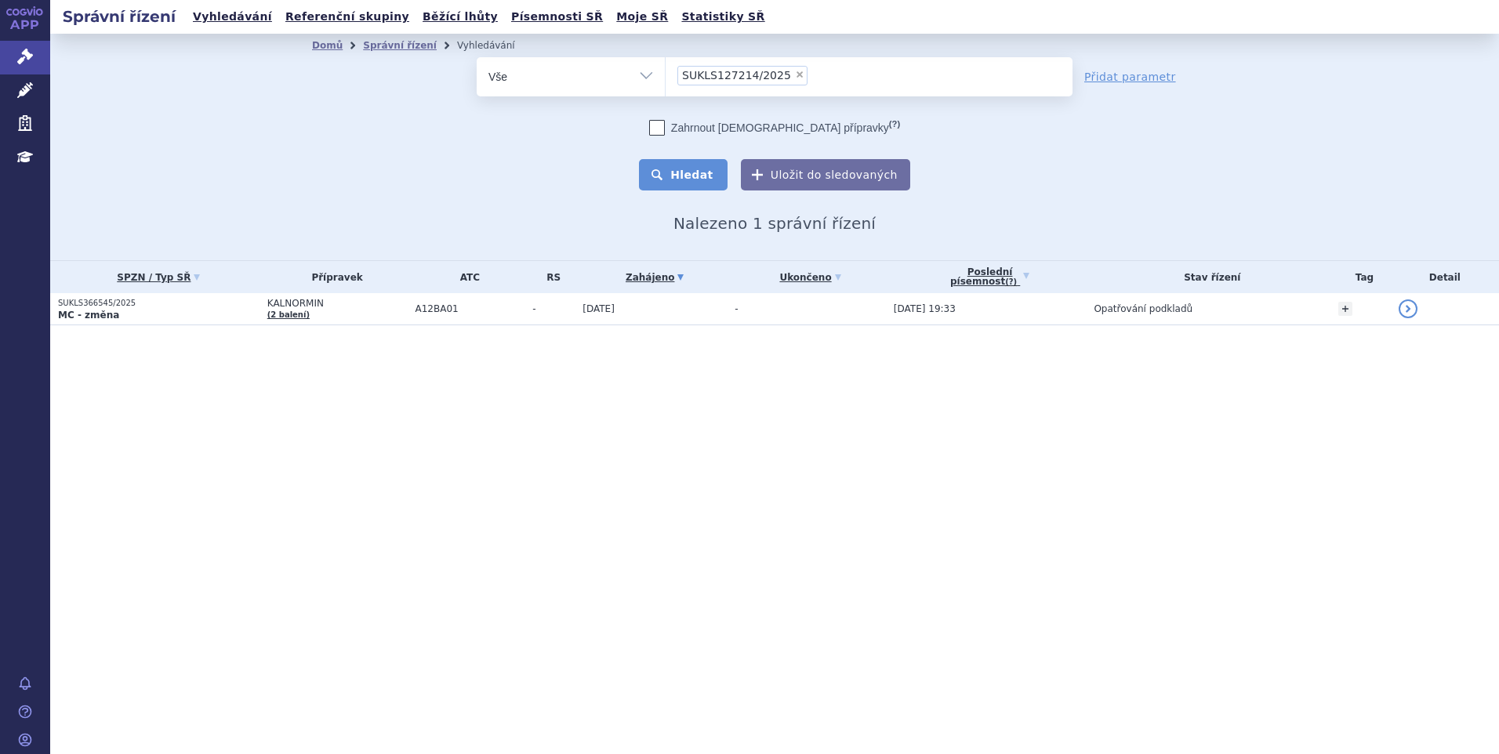
click at [714, 171] on button "Hledat" at bounding box center [683, 174] width 89 height 31
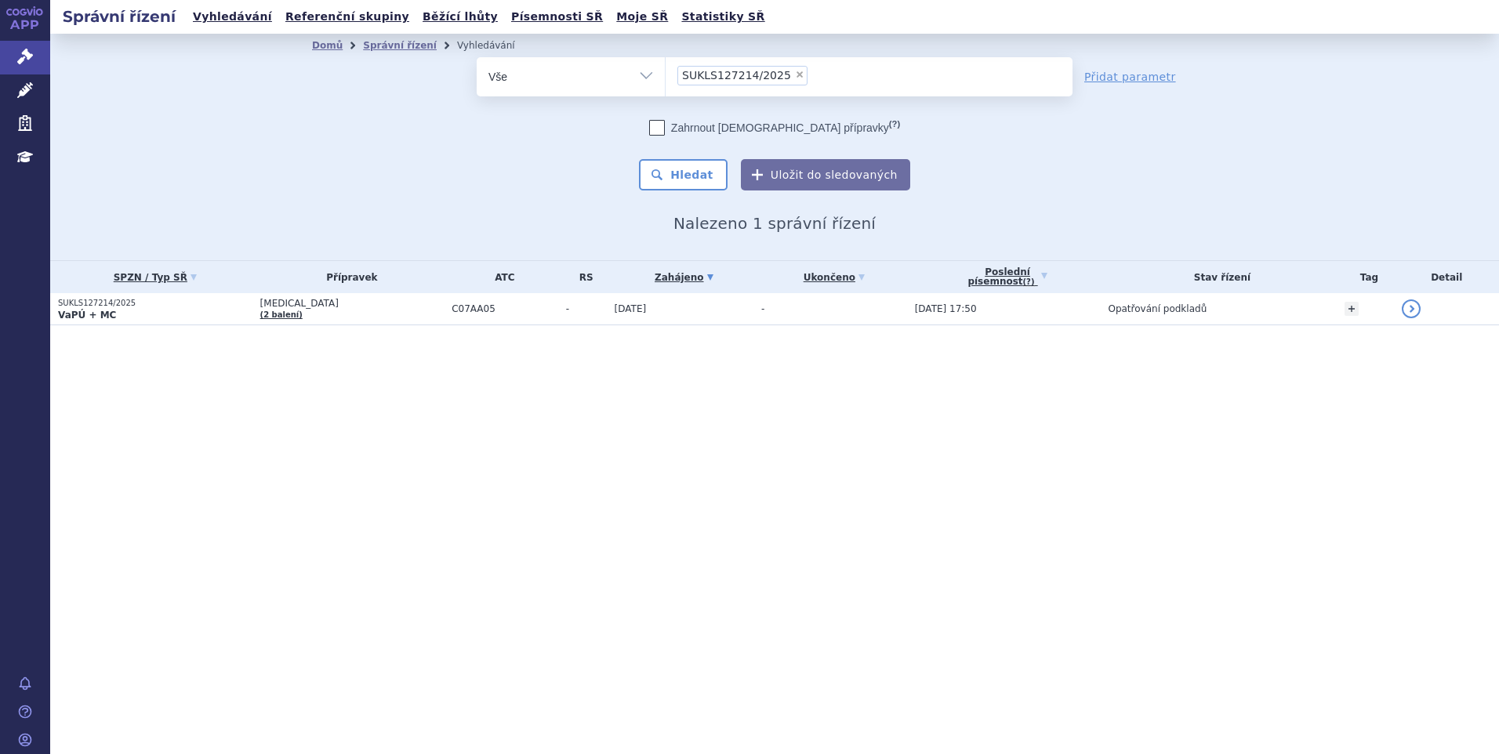
click at [325, 313] on td "[MEDICAL_DATA] (2 balení)" at bounding box center [348, 309] width 192 height 32
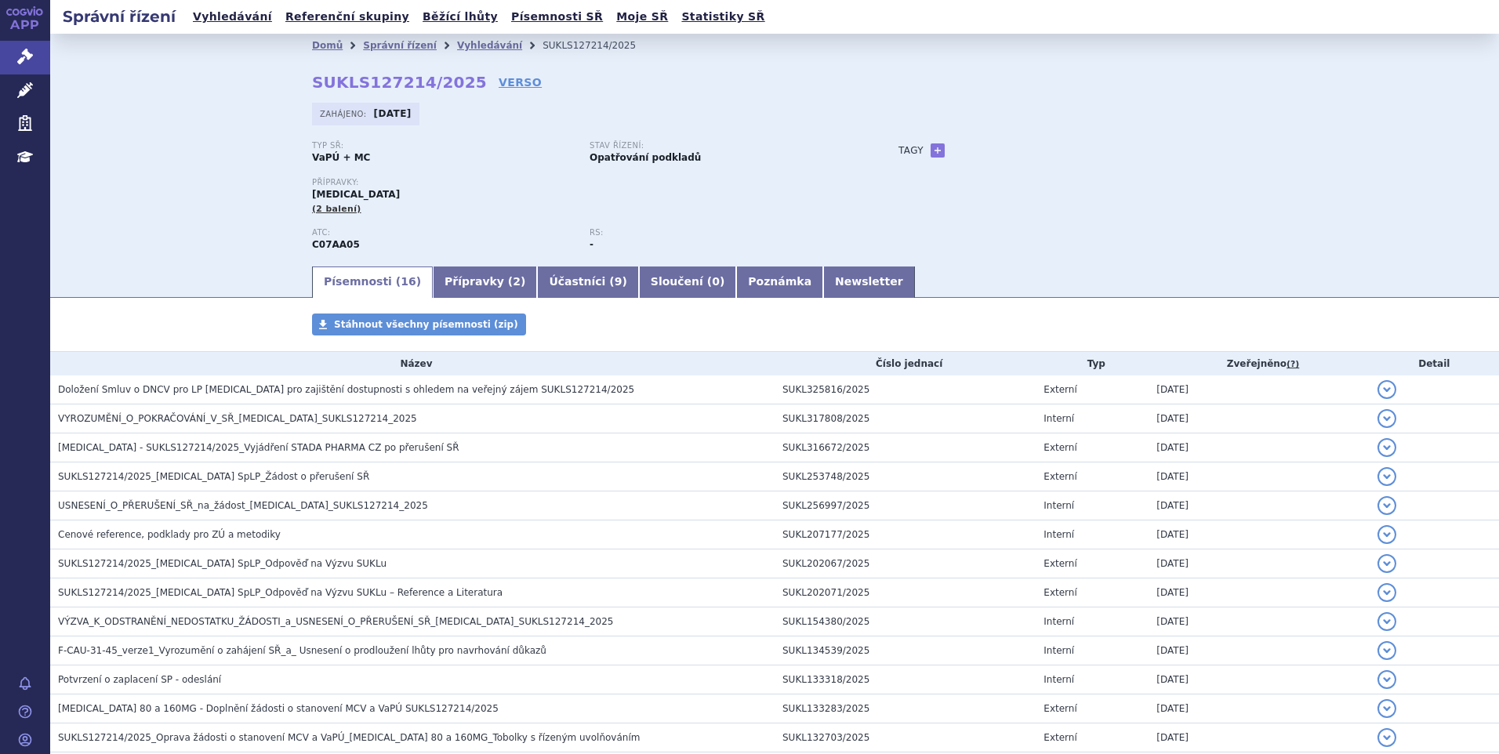
click at [161, 175] on div "Domů Správní řízení Vyhledávání SUKLS127214/2025 SUKLS127214/2025 VERSO [GEOGRA…" at bounding box center [774, 149] width 1448 height 230
